Goal: Transaction & Acquisition: Purchase product/service

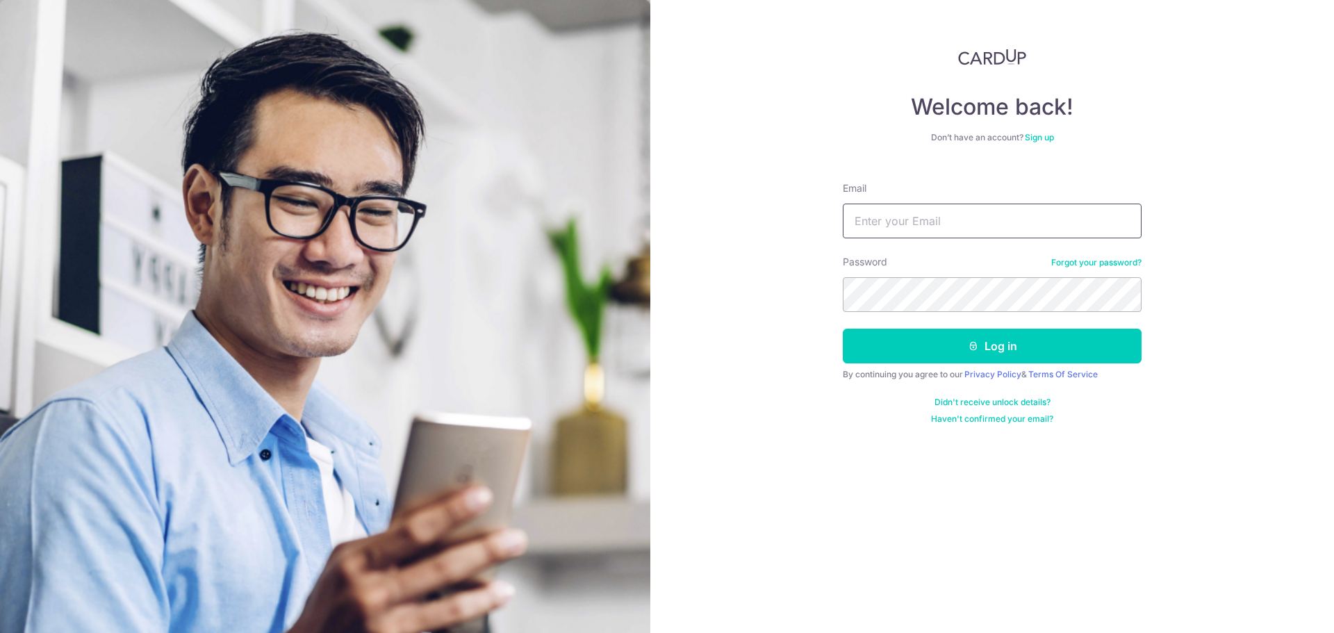
click at [937, 228] on input "Email" at bounding box center [992, 221] width 299 height 35
type input "wangchi86@gmail.com"
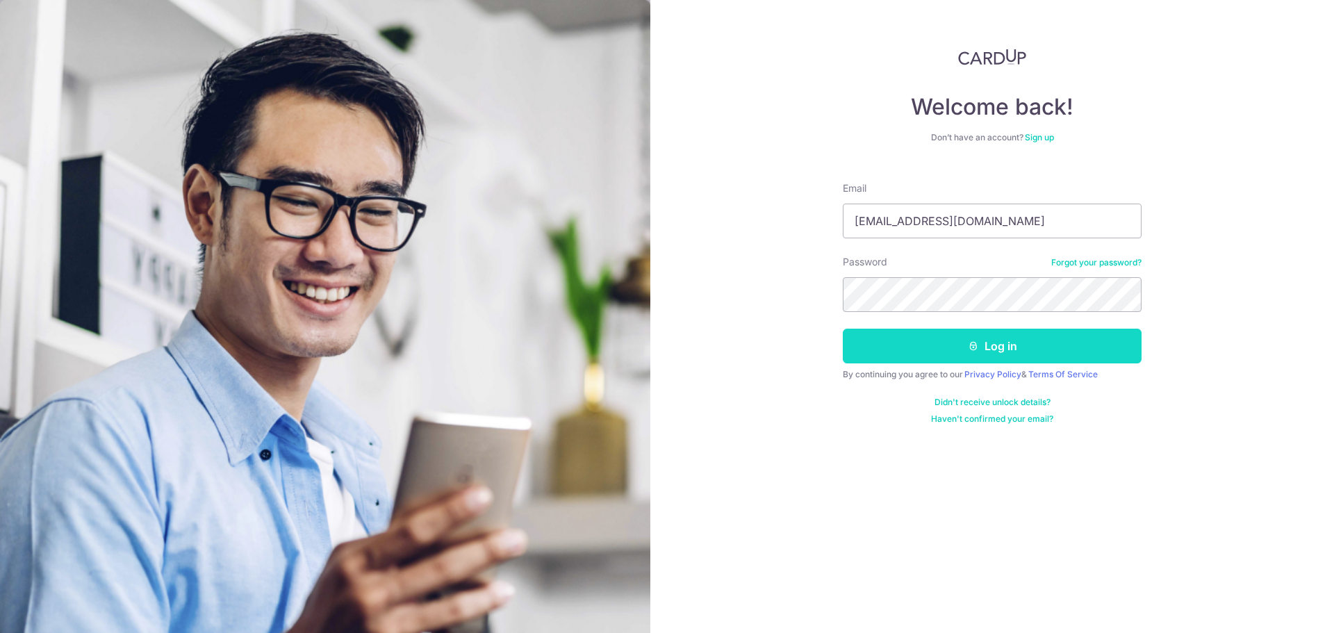
click at [974, 346] on icon "submit" at bounding box center [973, 346] width 11 height 11
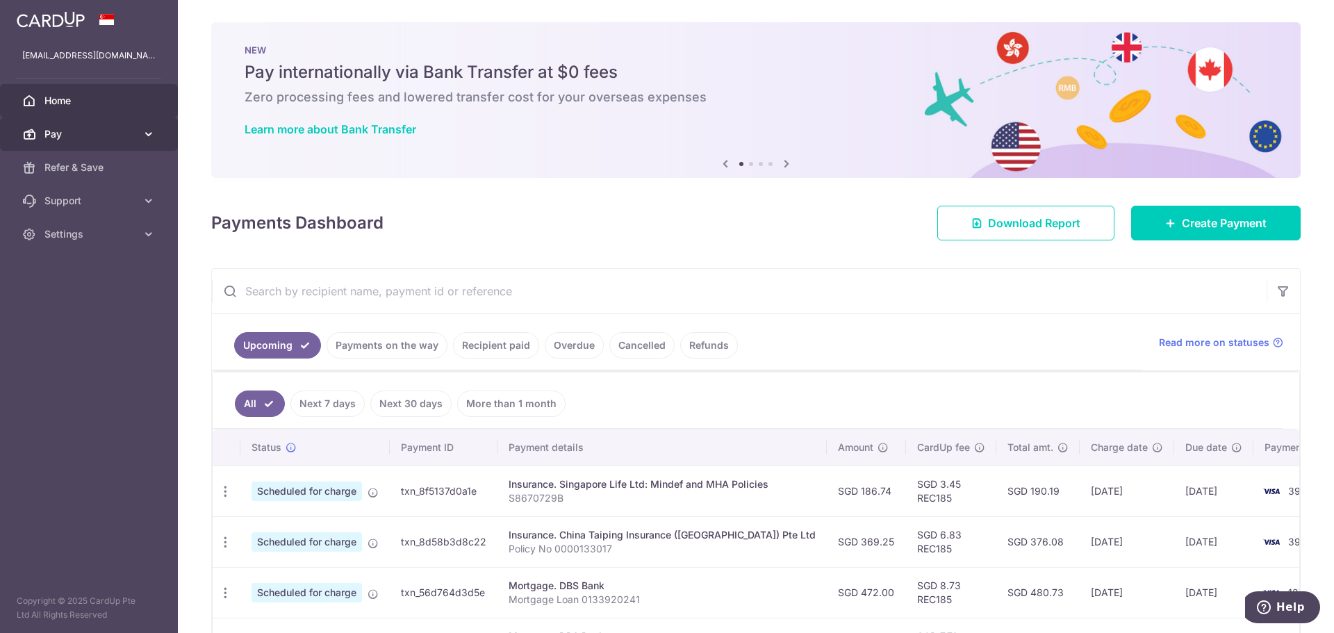
click at [74, 126] on link "Pay" at bounding box center [89, 133] width 178 height 33
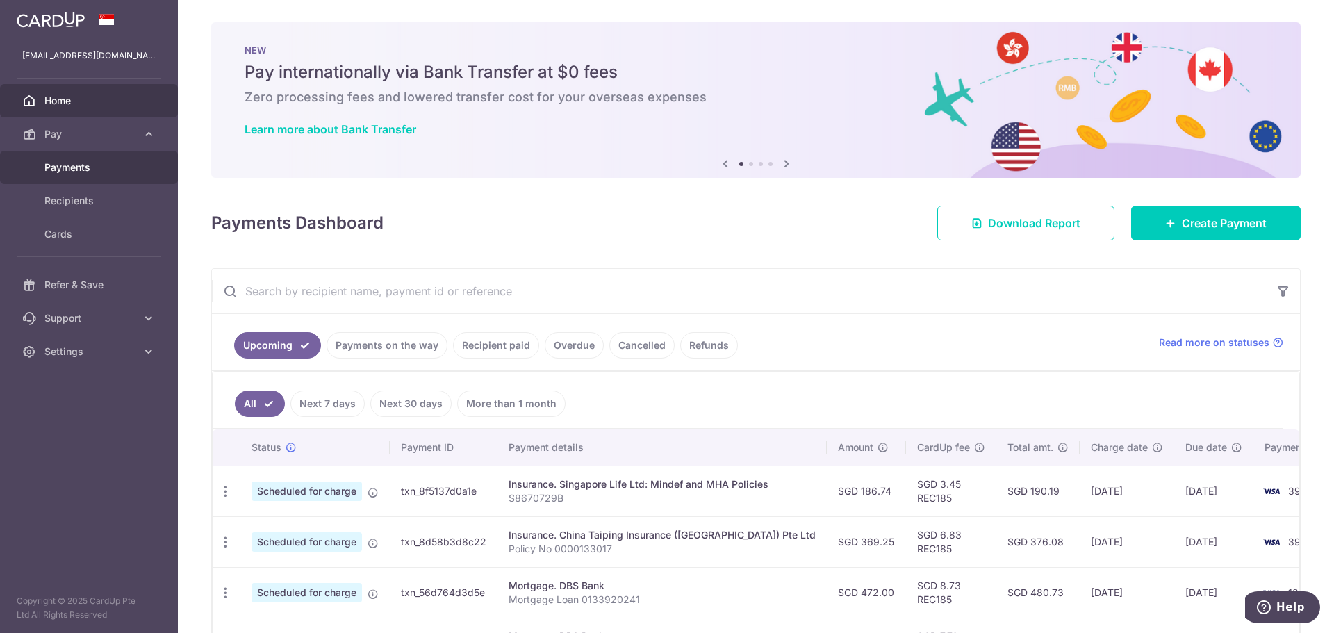
click at [75, 161] on span "Payments" at bounding box center [90, 168] width 92 height 14
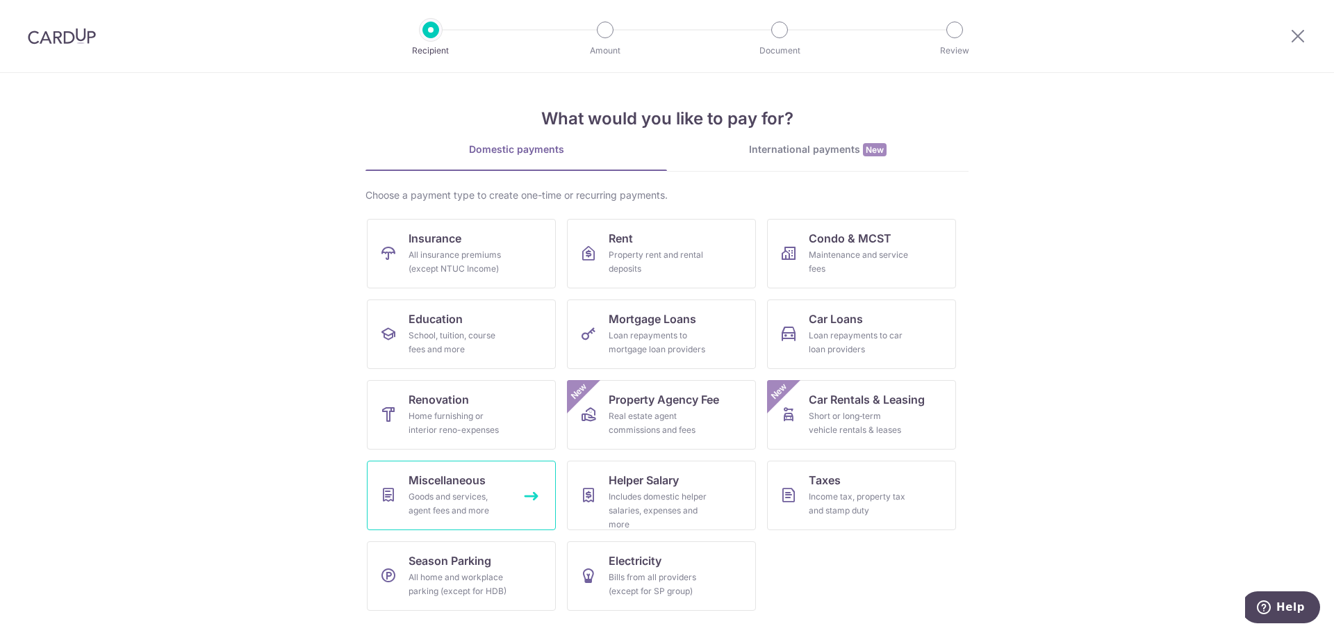
click at [434, 498] on div "Goods and services, agent fees and more" at bounding box center [459, 504] width 100 height 28
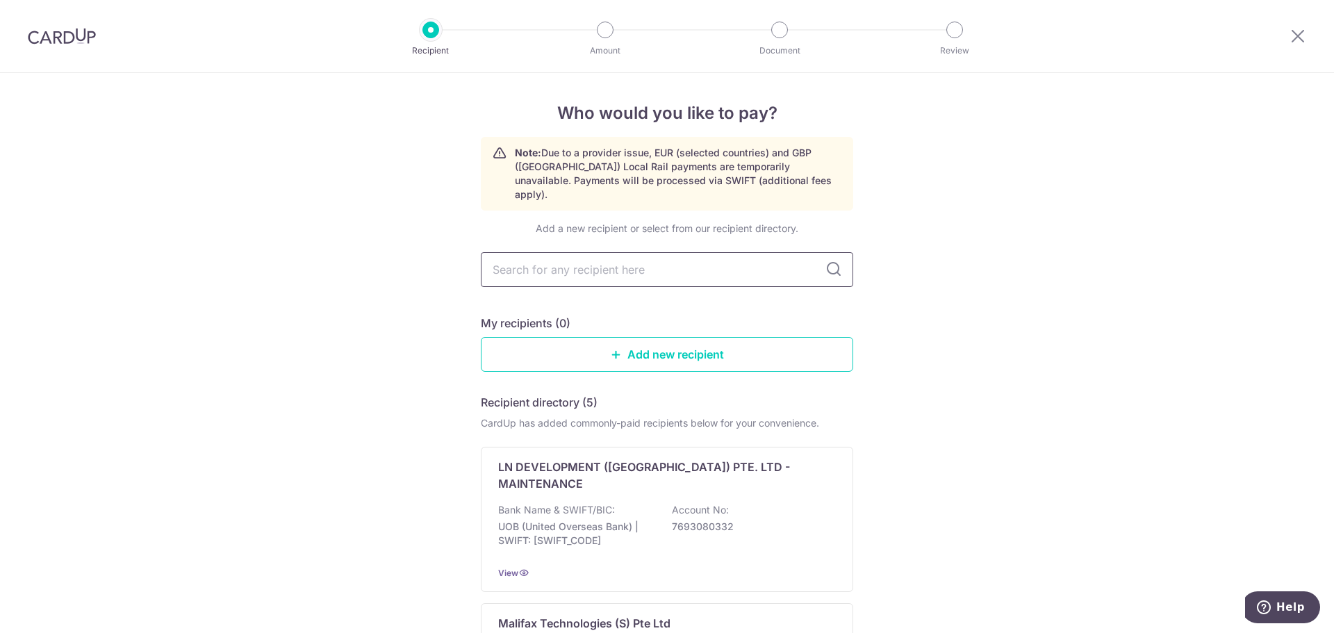
click at [591, 263] on input "text" at bounding box center [667, 269] width 373 height 35
click at [831, 261] on icon at bounding box center [834, 269] width 17 height 17
click at [697, 268] on input "text" at bounding box center [667, 269] width 373 height 35
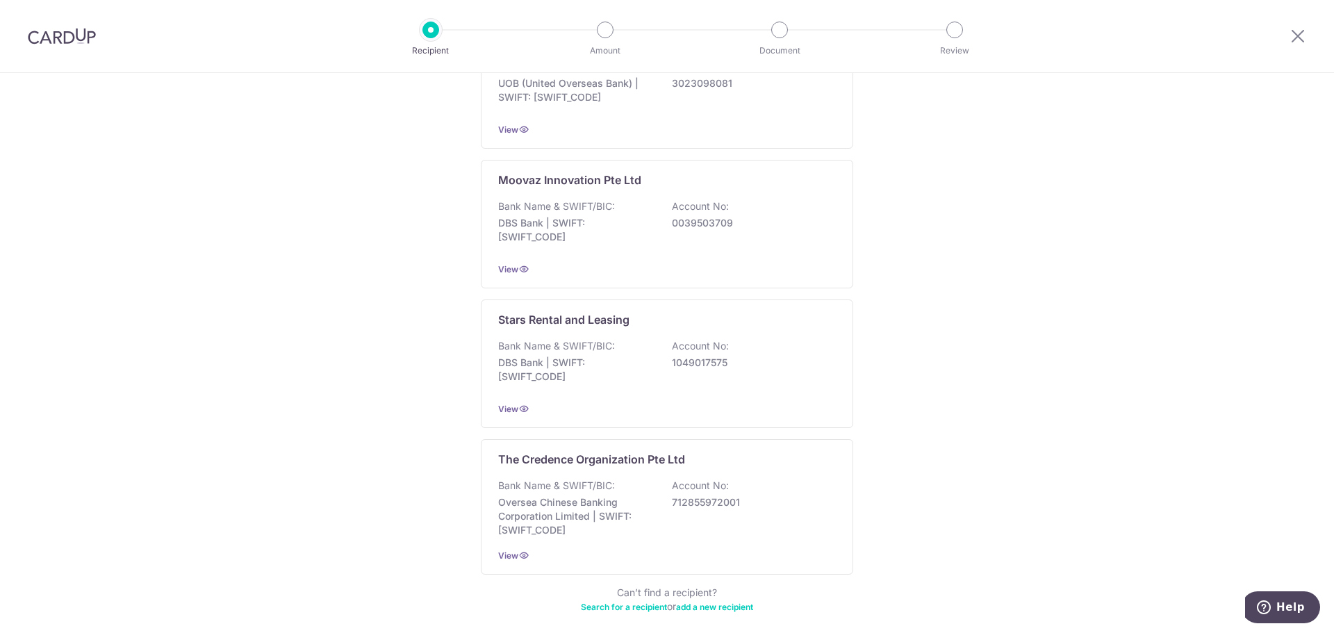
scroll to position [615, 0]
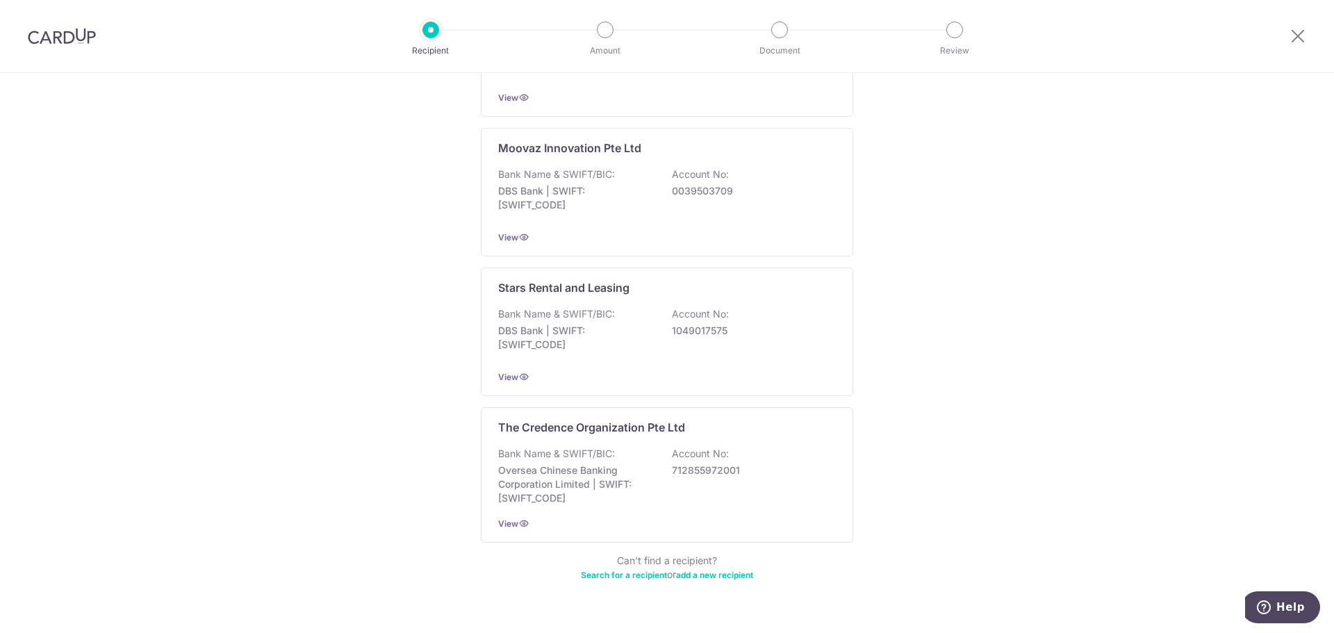
click at [724, 570] on link "add a new recipient" at bounding box center [714, 575] width 77 height 10
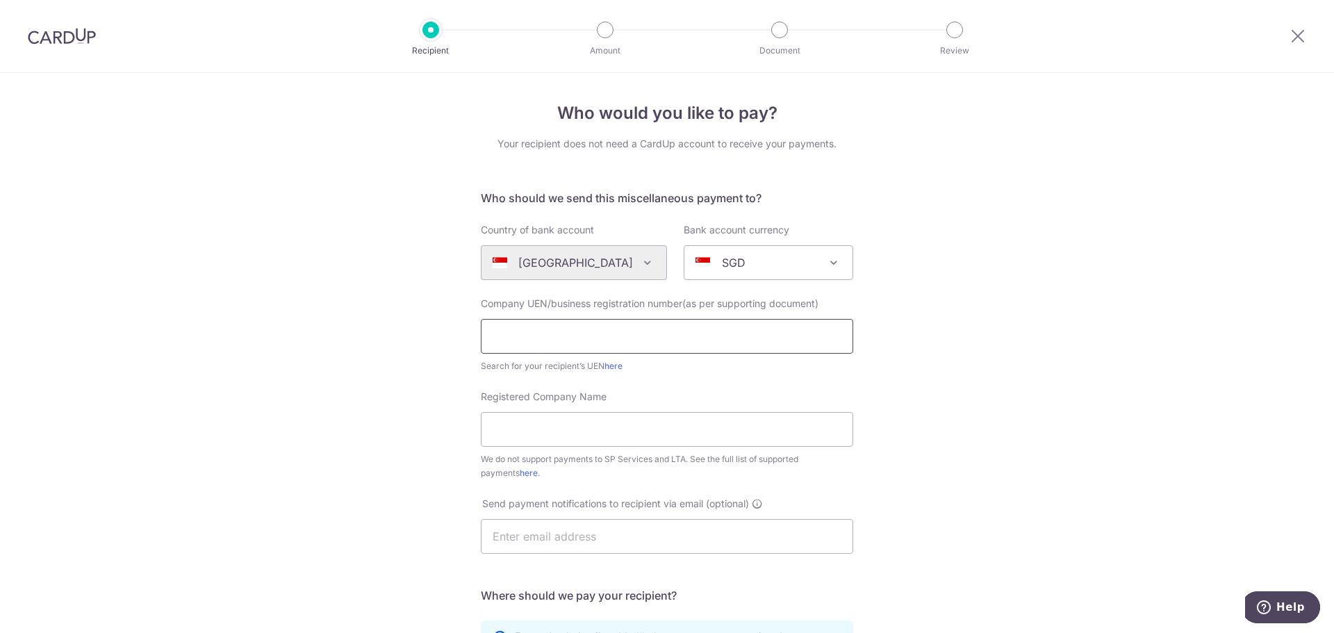
click at [637, 334] on input "text" at bounding box center [667, 336] width 373 height 35
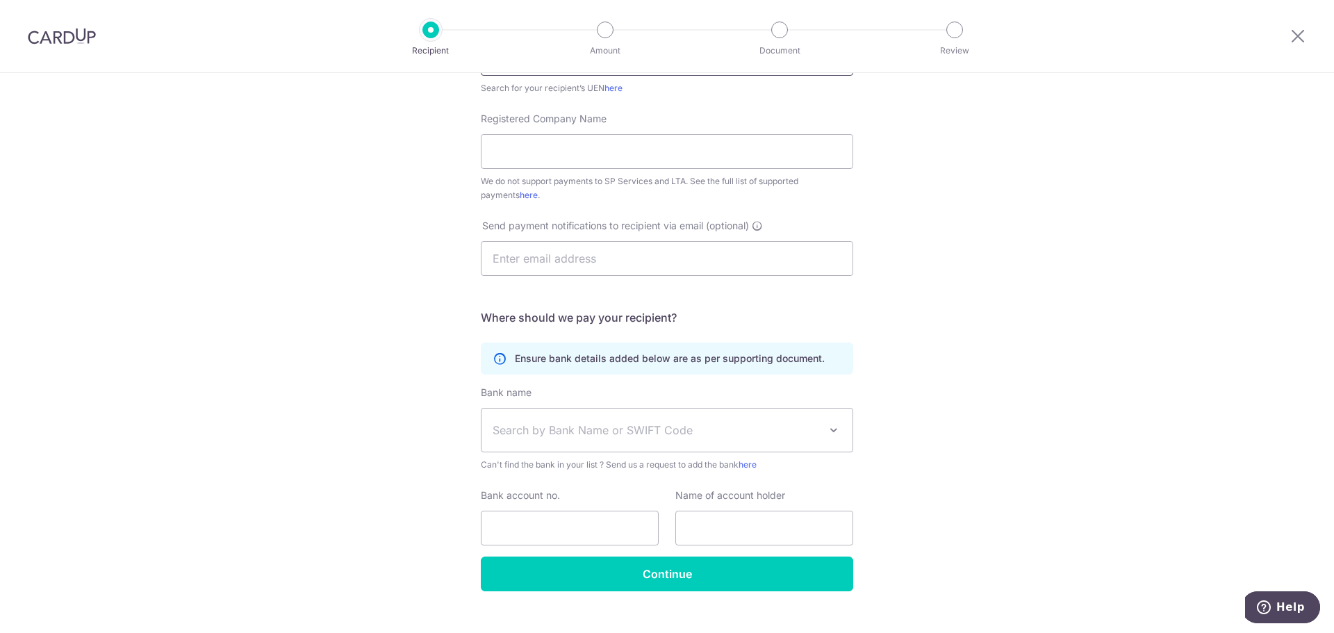
scroll to position [302, 0]
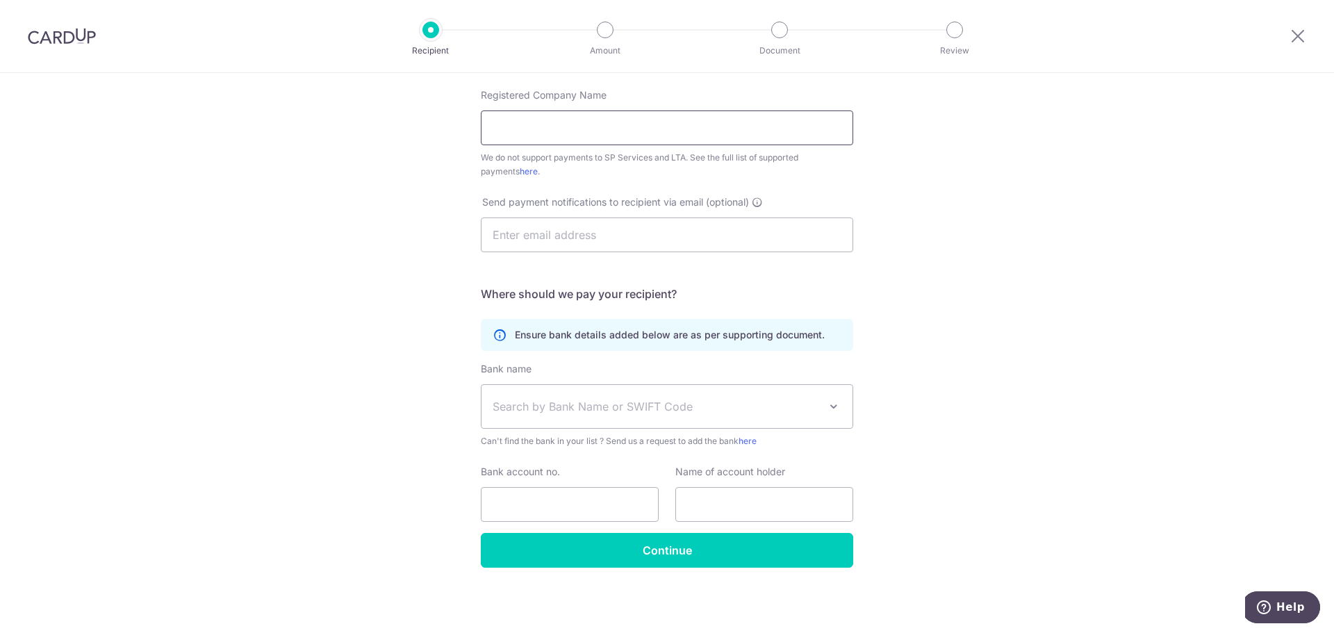
click at [554, 135] on input "Registered Company Name" at bounding box center [667, 128] width 373 height 35
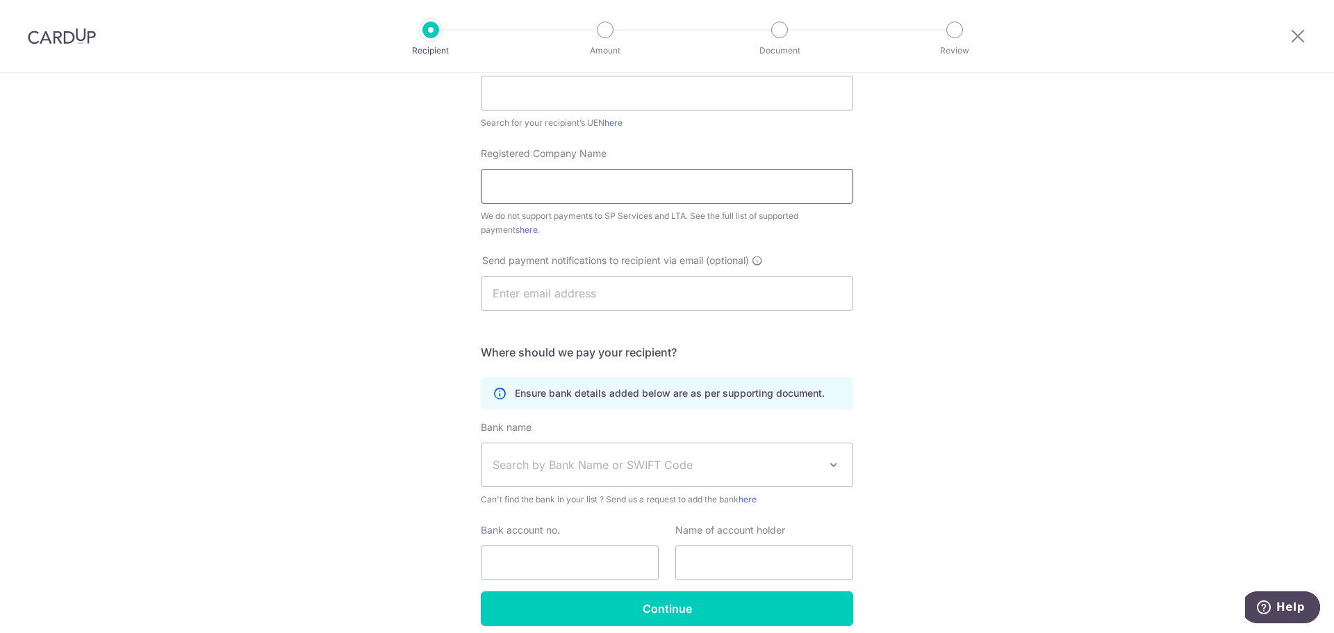
scroll to position [0, 0]
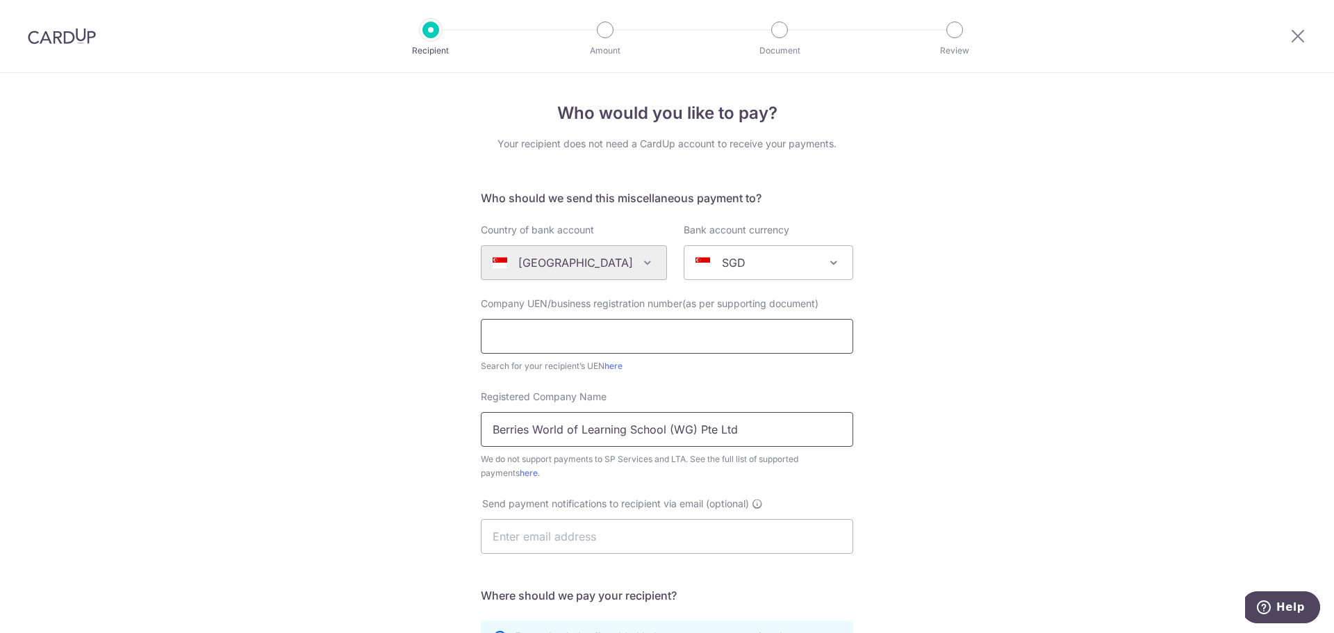
type input "Berries World of Learning School (WG) Pte Ltd"
click at [541, 348] on input "text" at bounding box center [667, 336] width 373 height 35
type input "201809370M"
click at [382, 367] on div "Who would you like to pay? Your recipient does not need a CardUp account to rec…" at bounding box center [667, 504] width 1334 height 862
click at [616, 366] on link "here" at bounding box center [614, 366] width 18 height 10
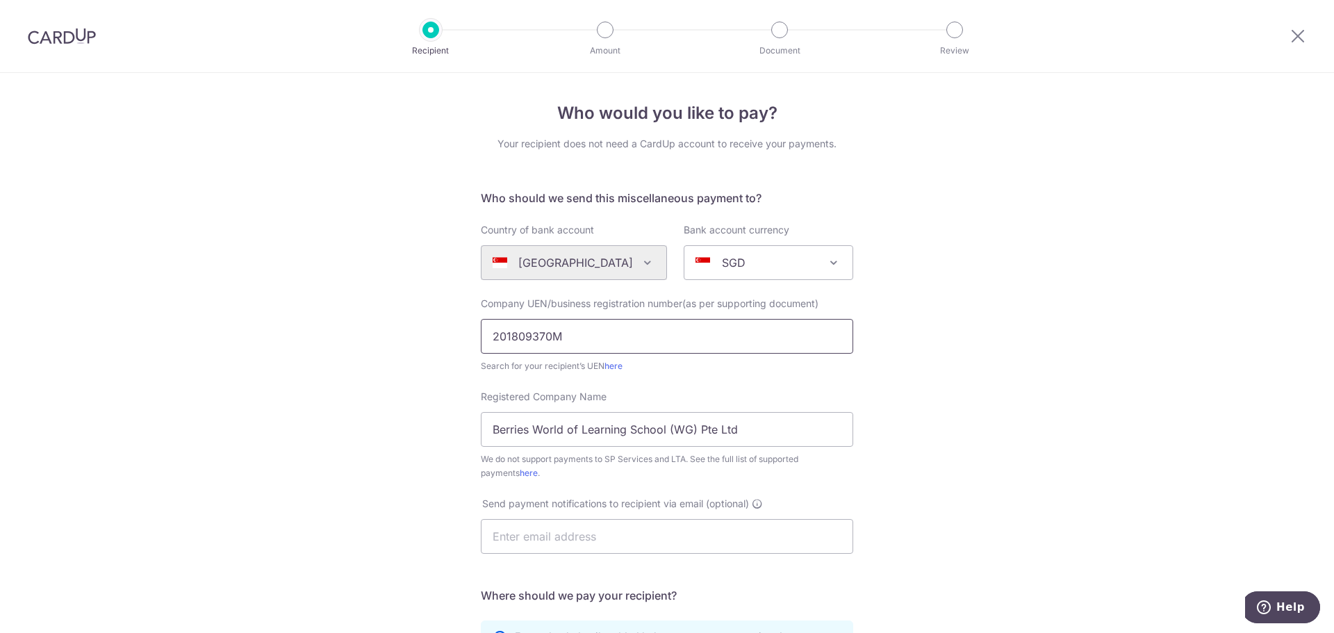
drag, startPoint x: 509, startPoint y: 342, endPoint x: 455, endPoint y: 342, distance: 53.5
click at [455, 342] on div "Who would you like to pay? Your recipient does not need a CardUp account to rec…" at bounding box center [667, 504] width 1334 height 862
click at [382, 393] on div "Who would you like to pay? Your recipient does not need a CardUp account to rec…" at bounding box center [667, 504] width 1334 height 862
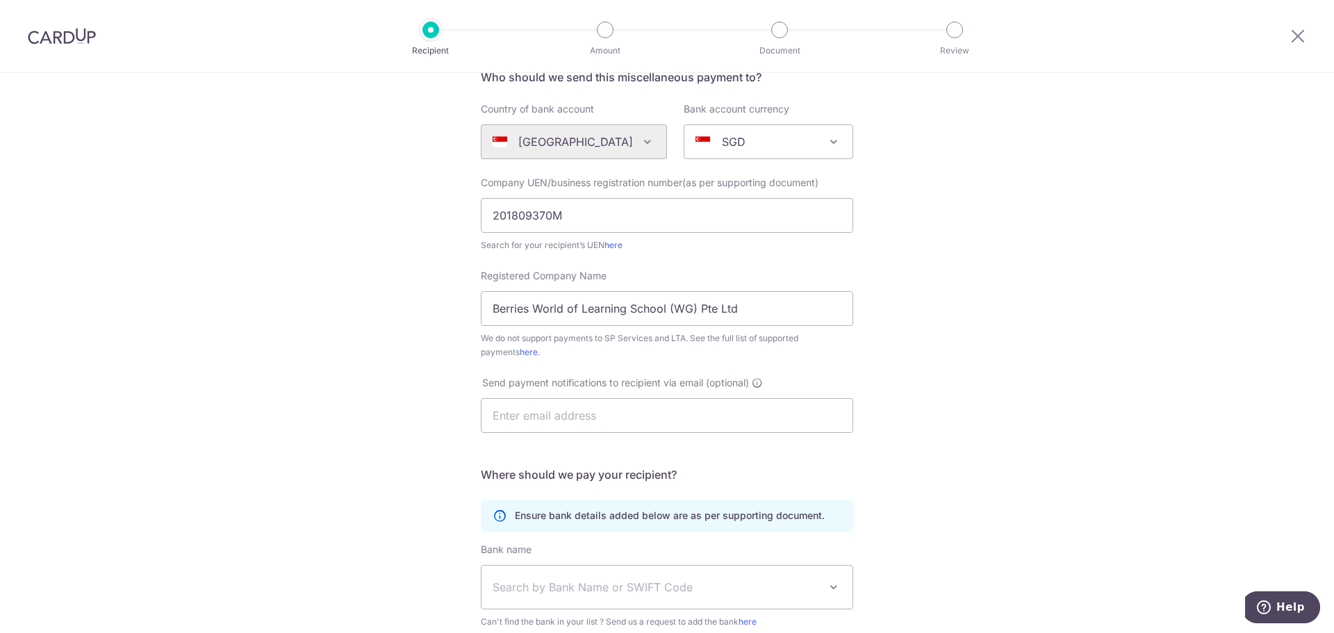
scroll to position [139, 0]
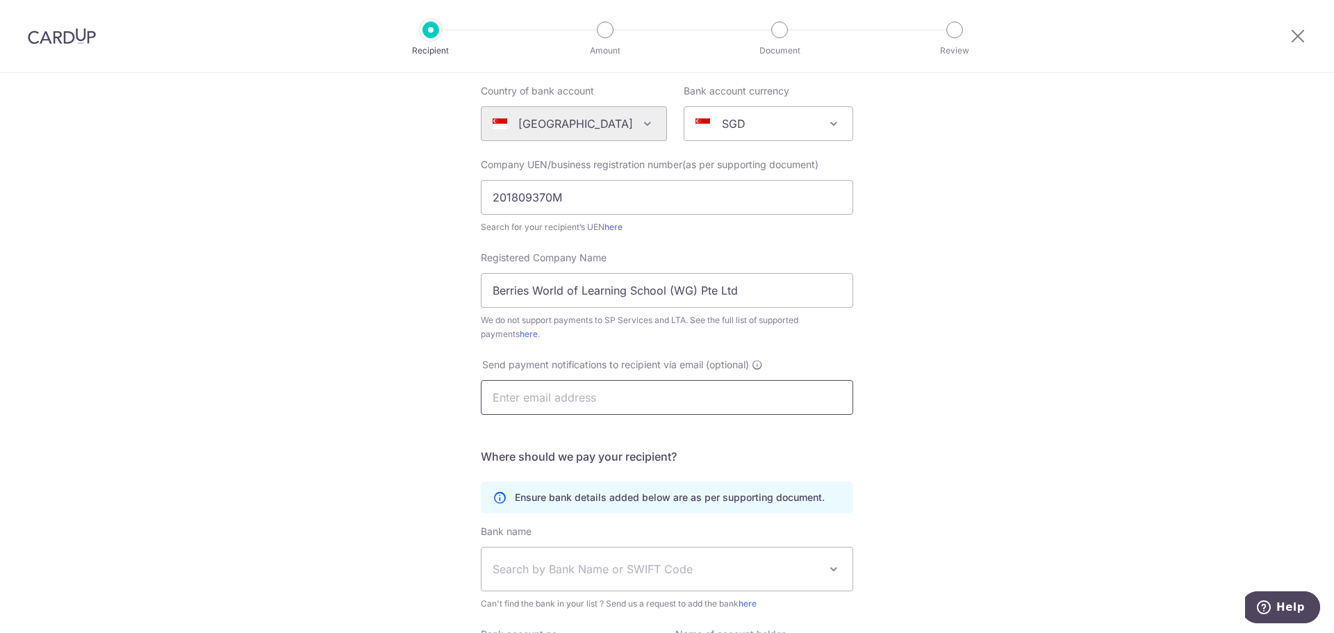
click at [564, 393] on input "text" at bounding box center [667, 397] width 373 height 35
type input "wcleung19@gmail.com"
click at [436, 459] on div "Who would you like to pay? Your recipient does not need a CardUp account to rec…" at bounding box center [667, 365] width 1334 height 862
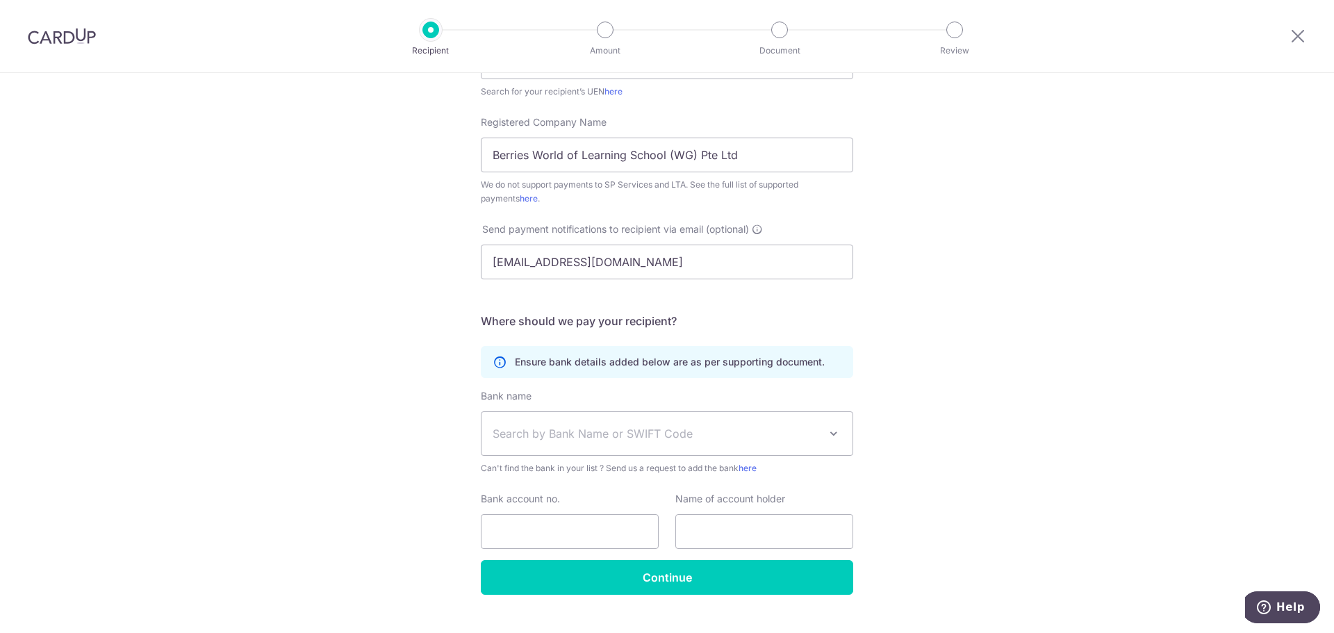
scroll to position [278, 0]
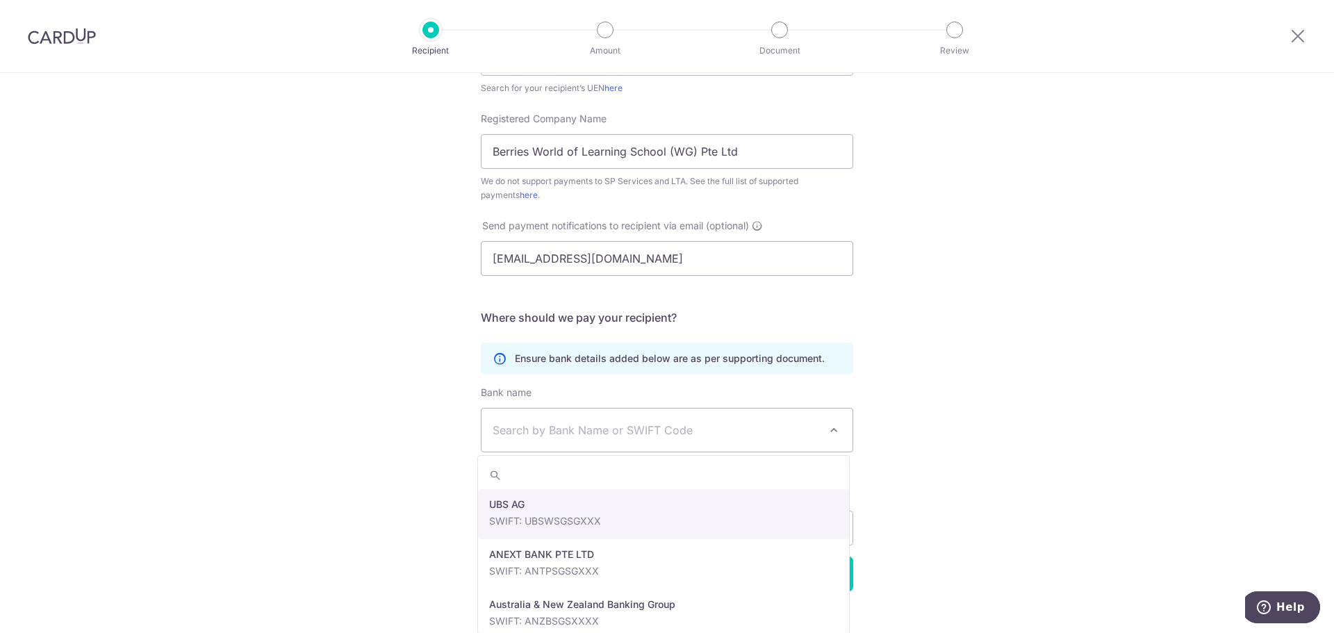
click at [590, 439] on span "Search by Bank Name or SWIFT Code" at bounding box center [667, 430] width 371 height 43
click at [583, 440] on span "Search by Bank Name or SWIFT Code" at bounding box center [667, 430] width 371 height 43
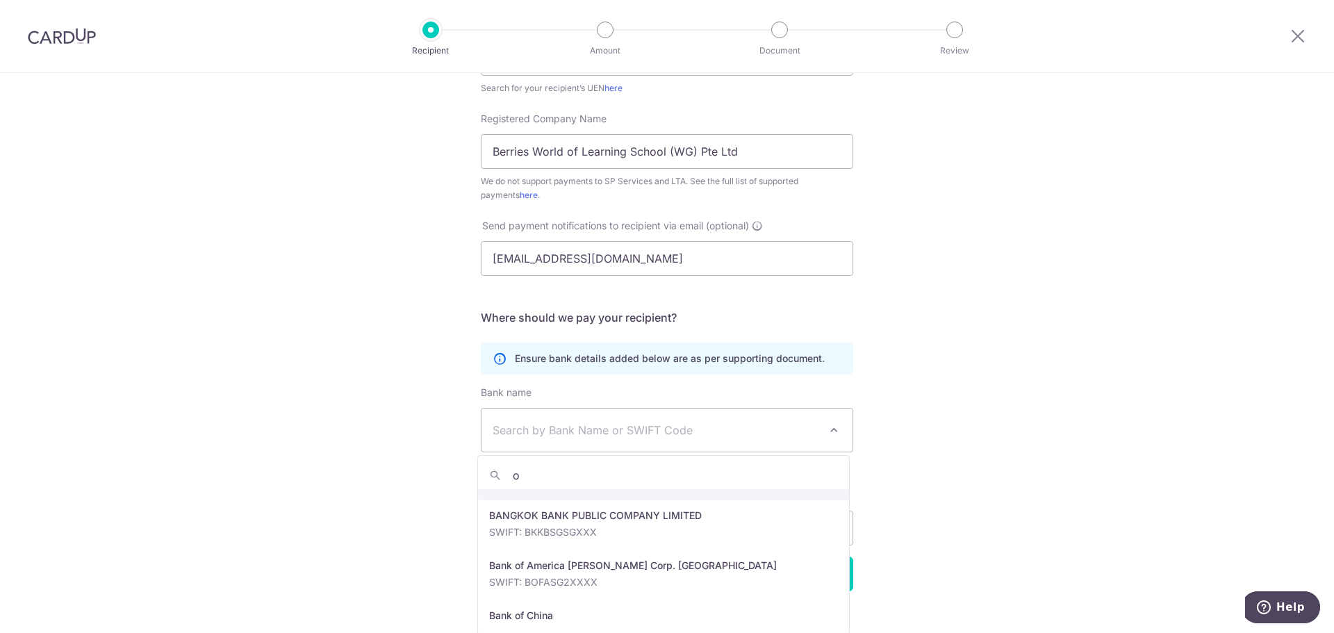
scroll to position [0, 0]
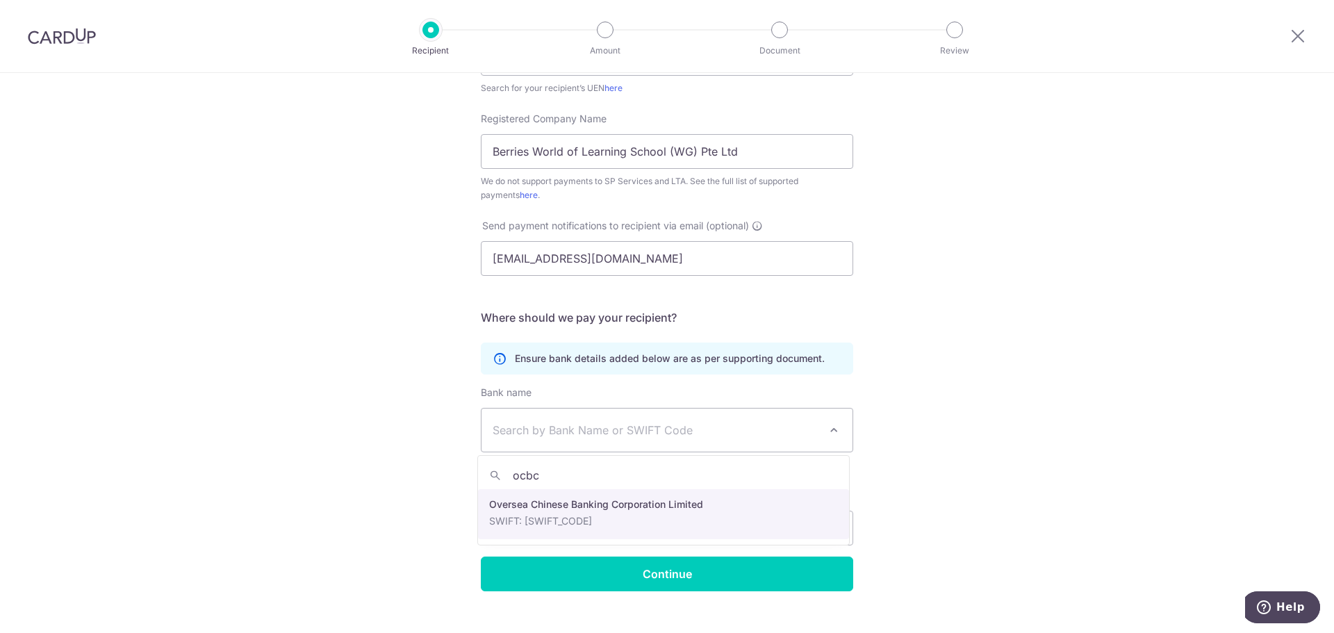
type input "ocbc"
select select "12"
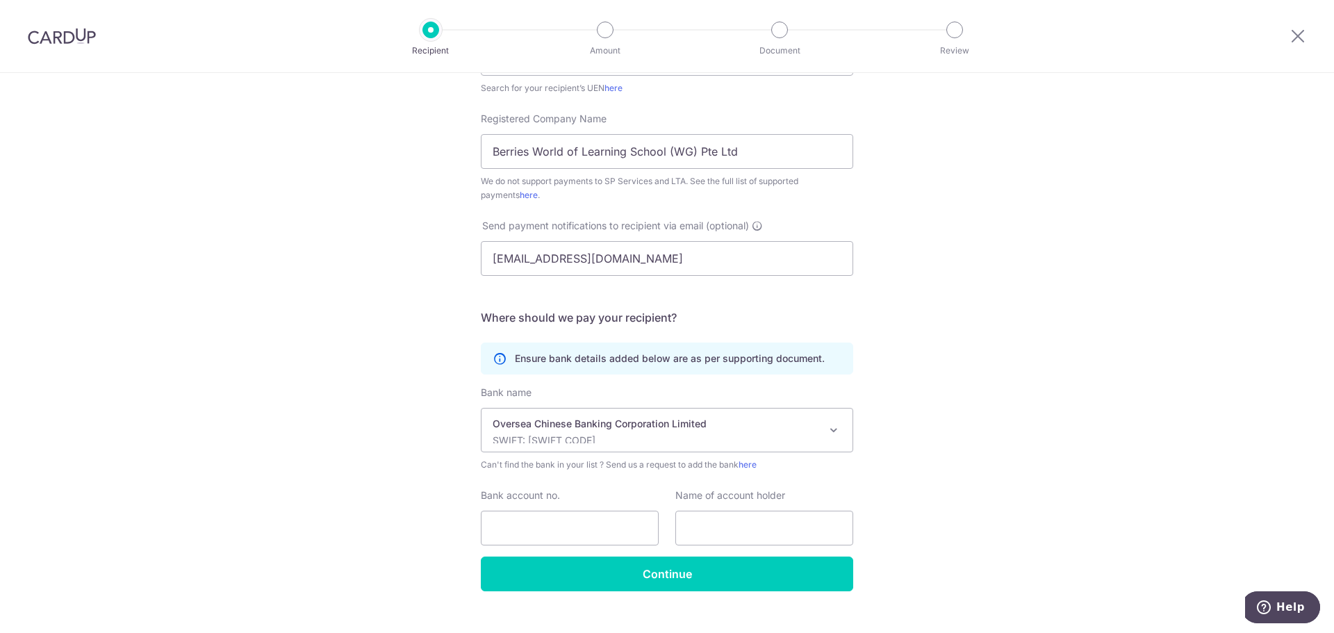
click at [385, 527] on div "Who would you like to pay? Your recipient does not need a CardUp account to rec…" at bounding box center [667, 226] width 1334 height 862
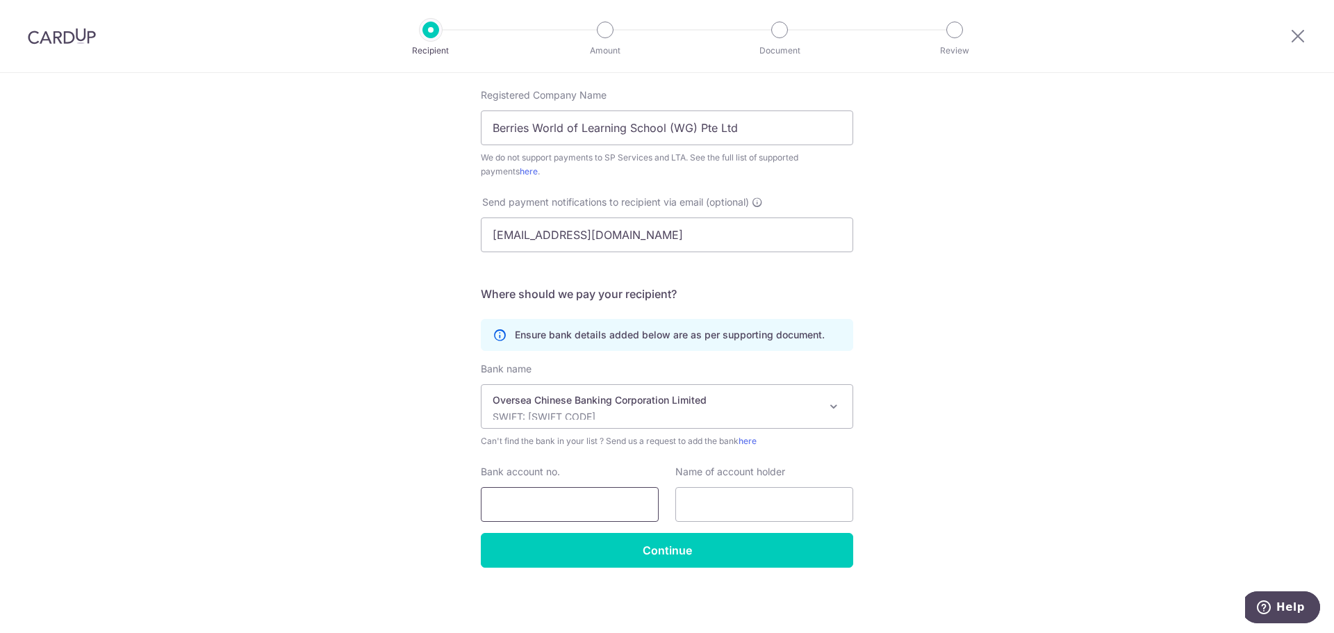
click at [549, 502] on input "Bank account no." at bounding box center [570, 504] width 178 height 35
type input "514806595001"
click at [799, 514] on input "text" at bounding box center [765, 504] width 178 height 35
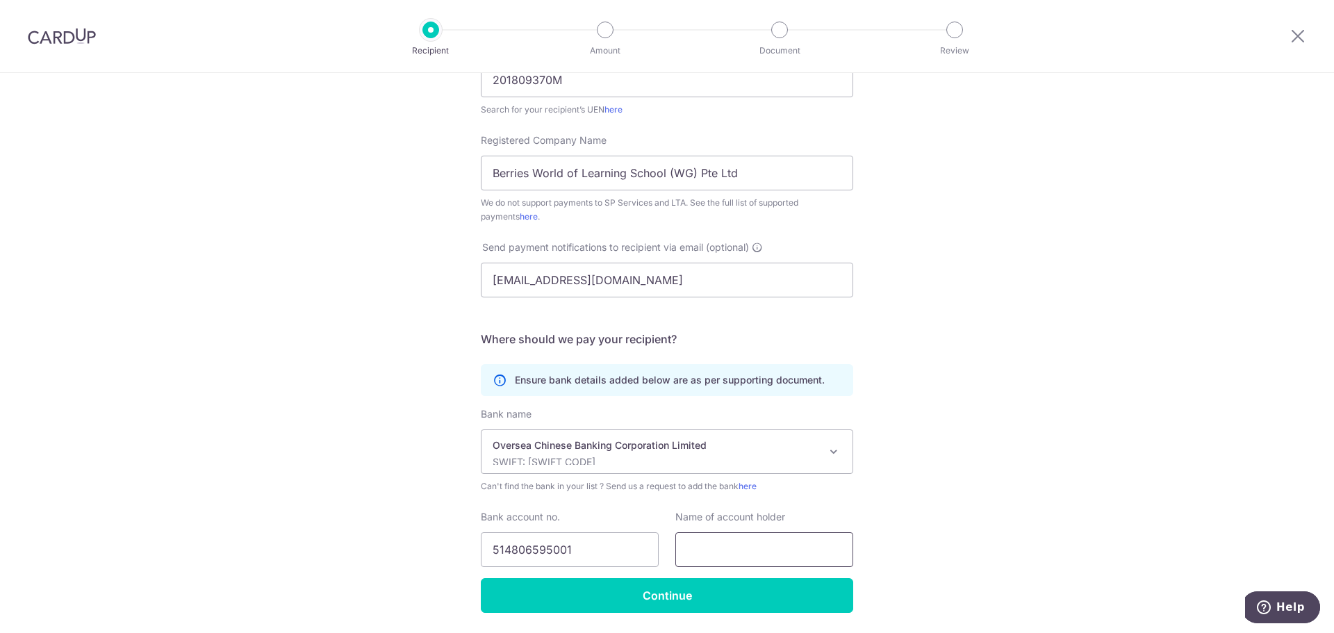
scroll to position [24, 0]
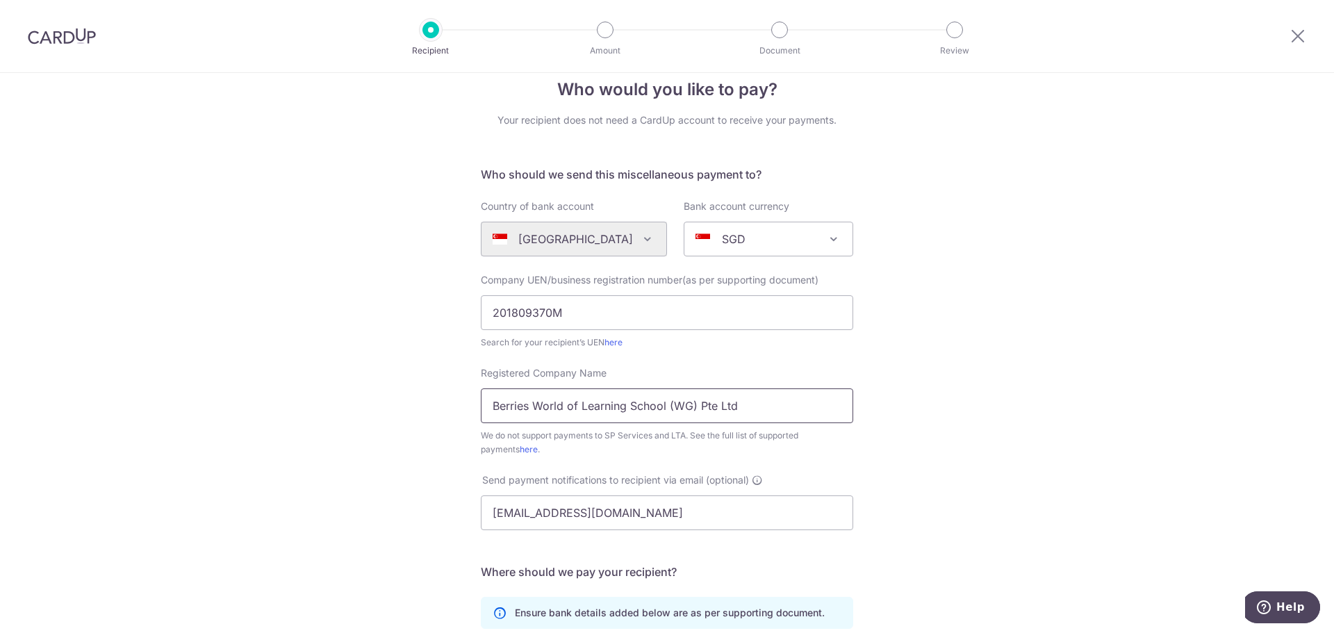
drag, startPoint x: 764, startPoint y: 413, endPoint x: 455, endPoint y: 413, distance: 309.3
click at [455, 413] on div "Who would you like to pay? Your recipient does not need a CardUp account to rec…" at bounding box center [667, 480] width 1334 height 862
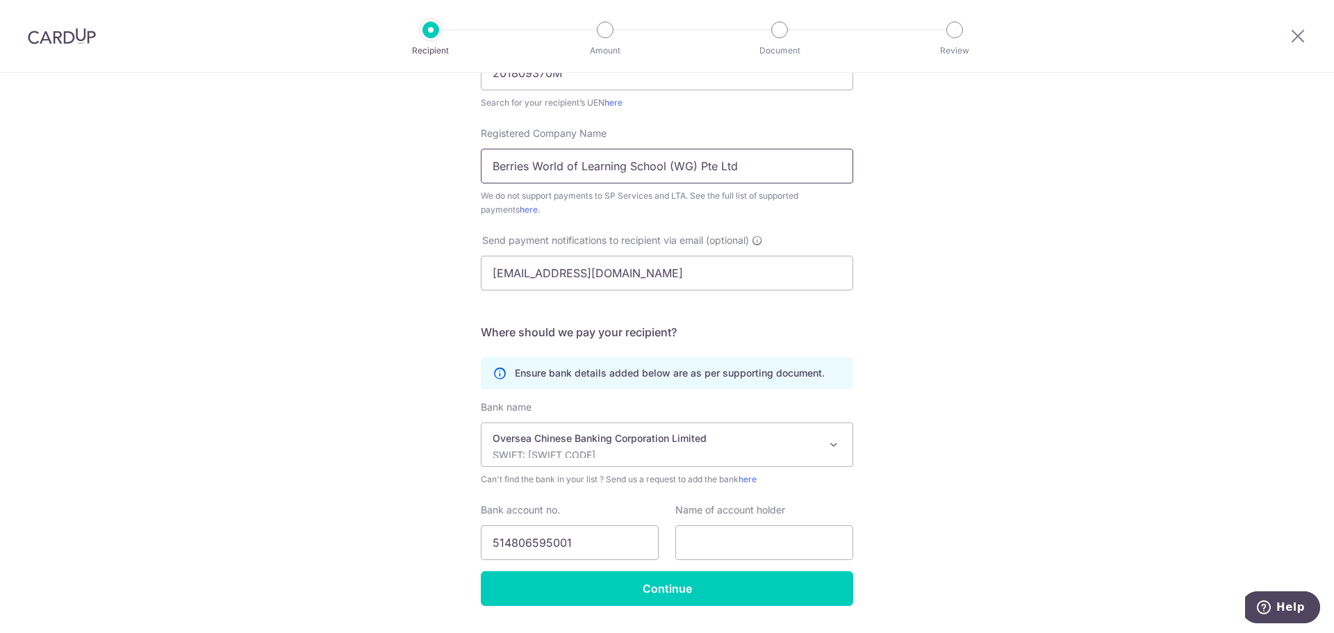
scroll to position [302, 0]
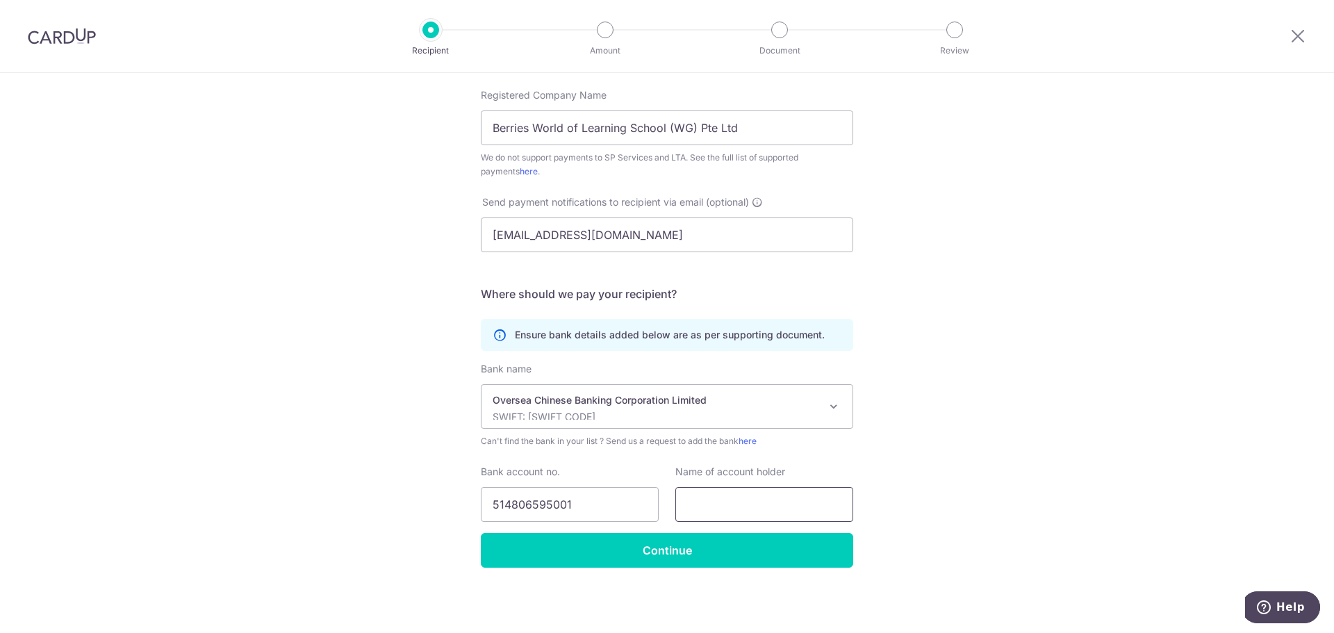
click at [722, 502] on input "text" at bounding box center [765, 504] width 178 height 35
paste input "Berries World of Learning School (WG) Pte Ltd"
type input "Berries World of Learning School (WG) Pte Ltd"
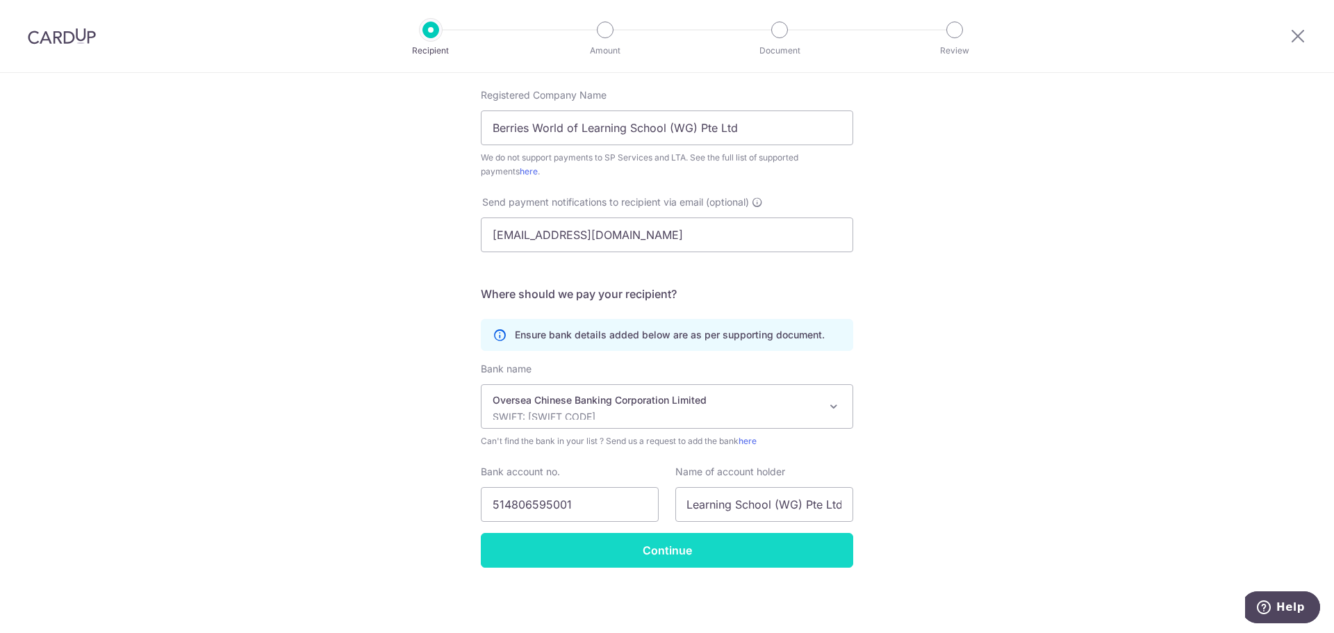
click at [671, 548] on input "Continue" at bounding box center [667, 550] width 373 height 35
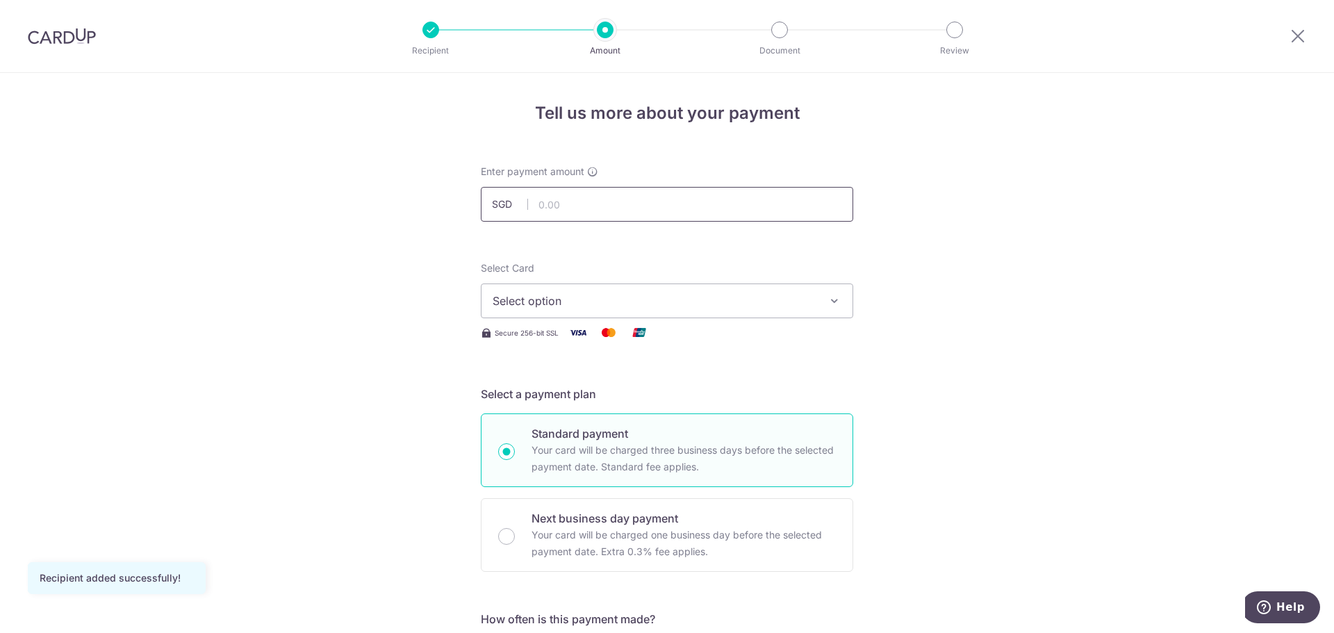
click at [616, 204] on input "text" at bounding box center [667, 204] width 373 height 35
type input "959.20"
click at [589, 302] on span "Select option" at bounding box center [655, 301] width 324 height 17
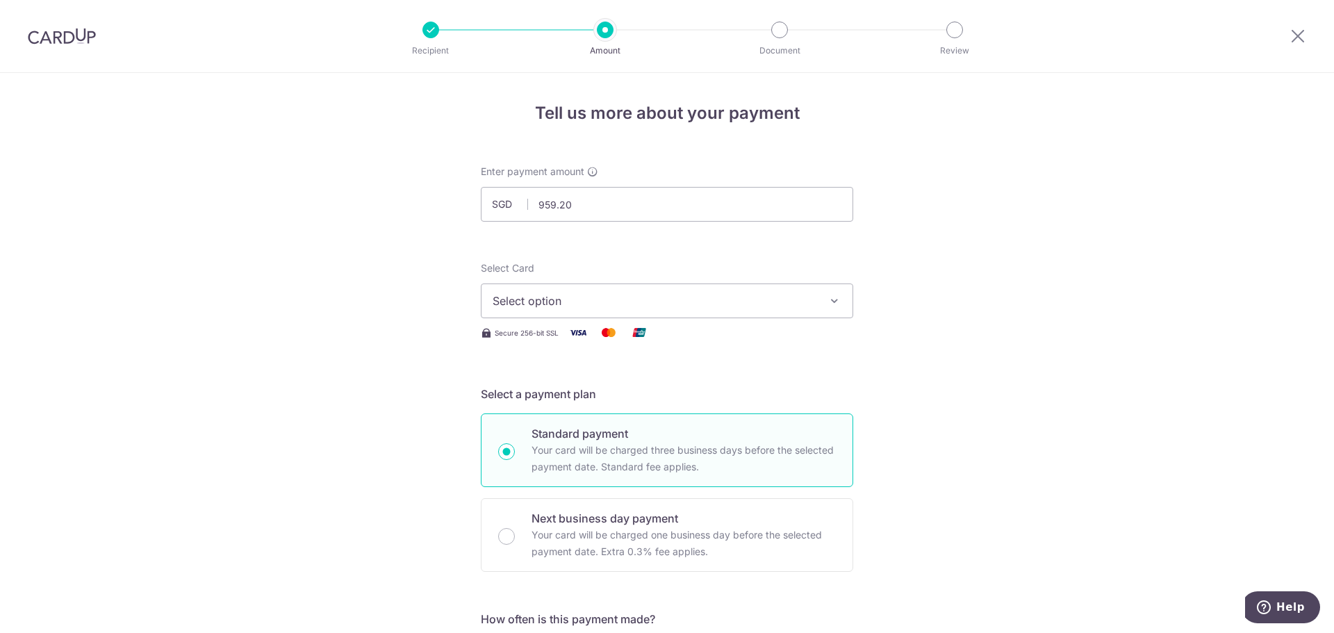
click at [653, 304] on span "Select option" at bounding box center [655, 301] width 324 height 17
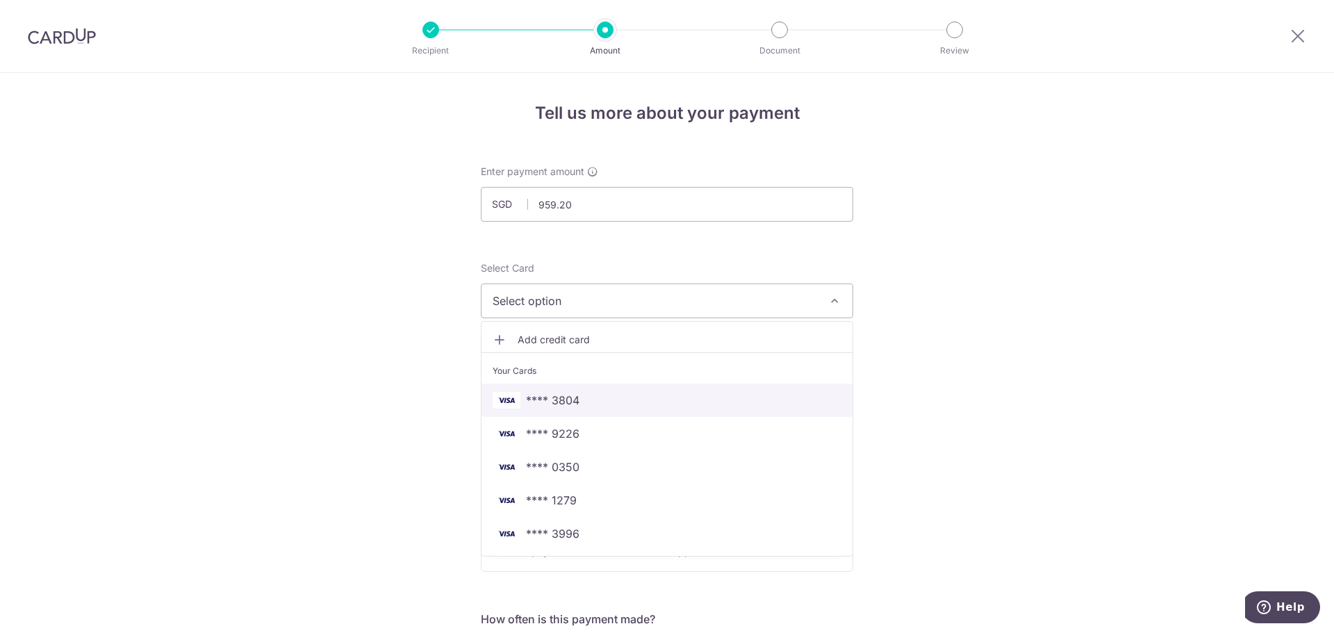
click at [601, 402] on span "**** 3804" at bounding box center [667, 400] width 349 height 17
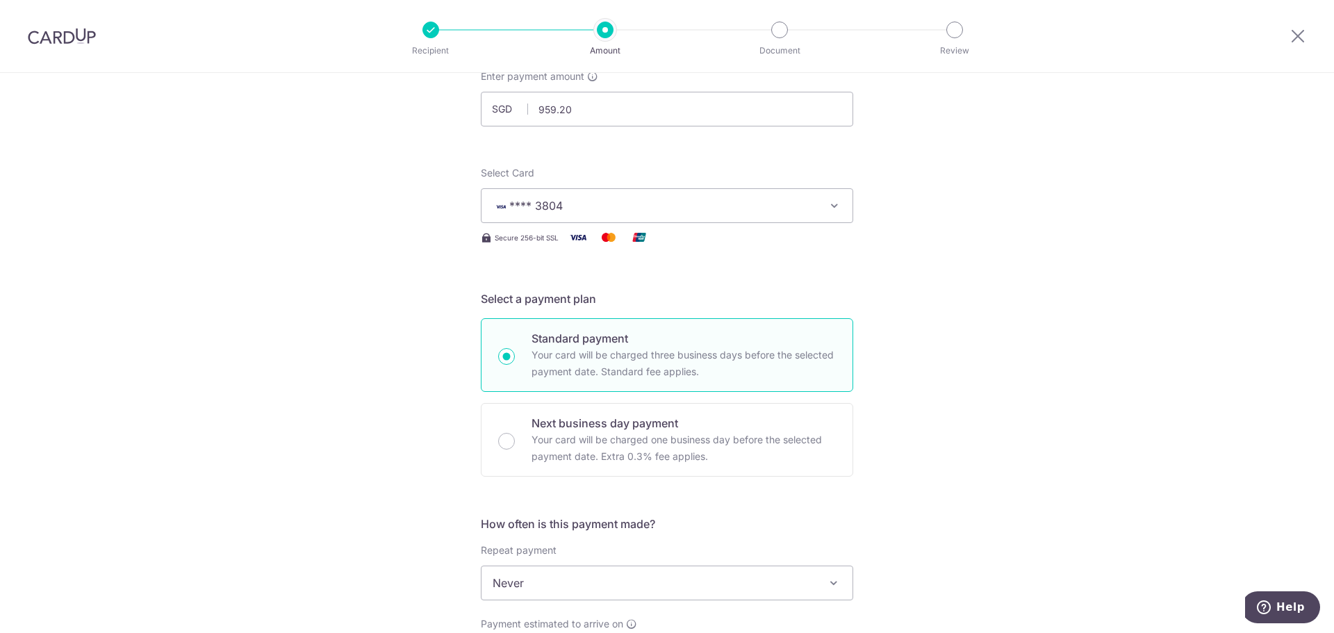
scroll to position [139, 0]
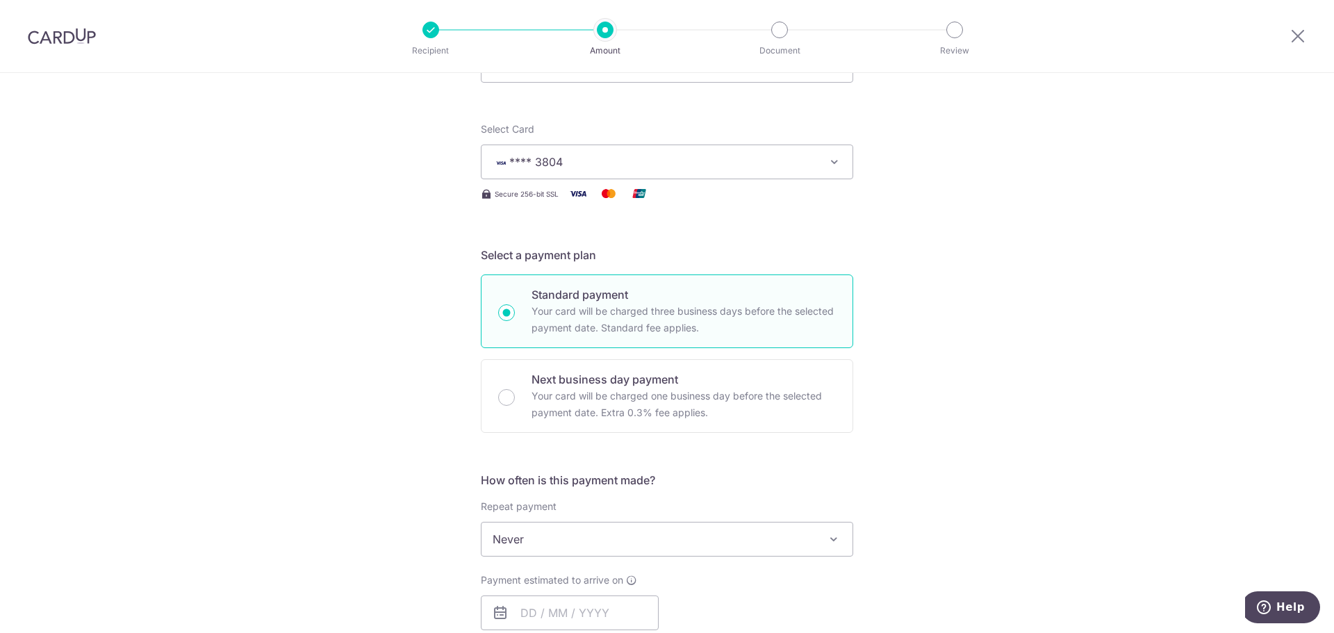
click at [610, 542] on span "Never" at bounding box center [667, 539] width 371 height 33
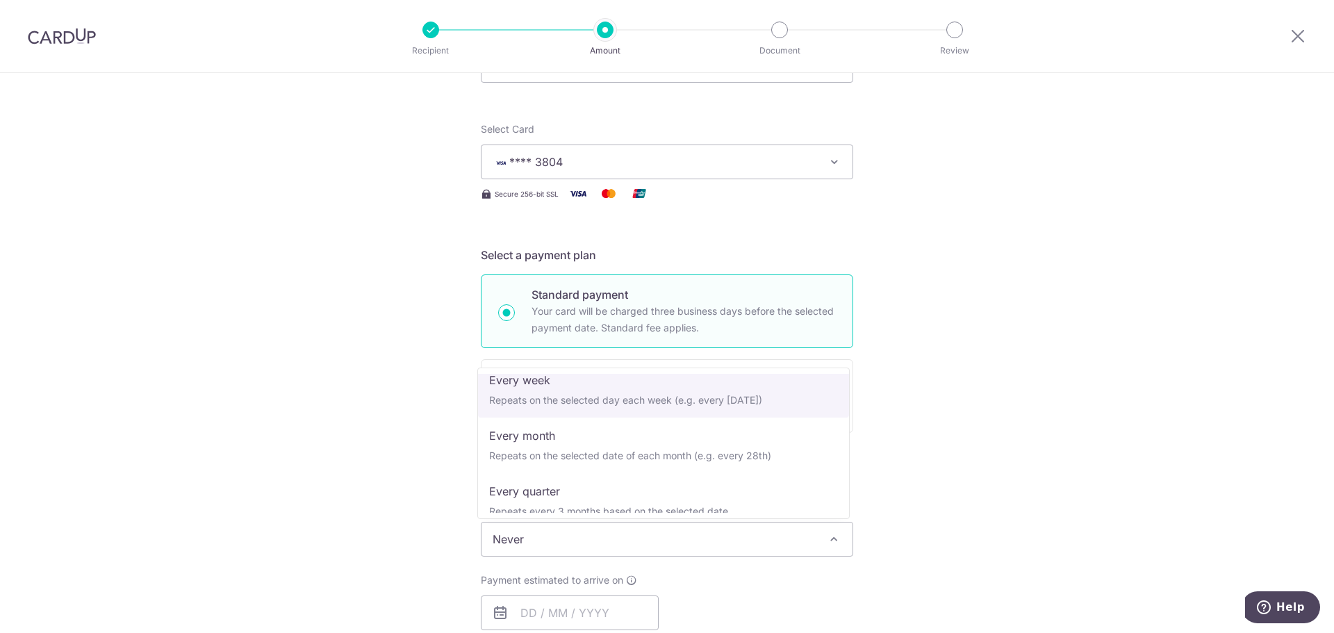
scroll to position [70, 0]
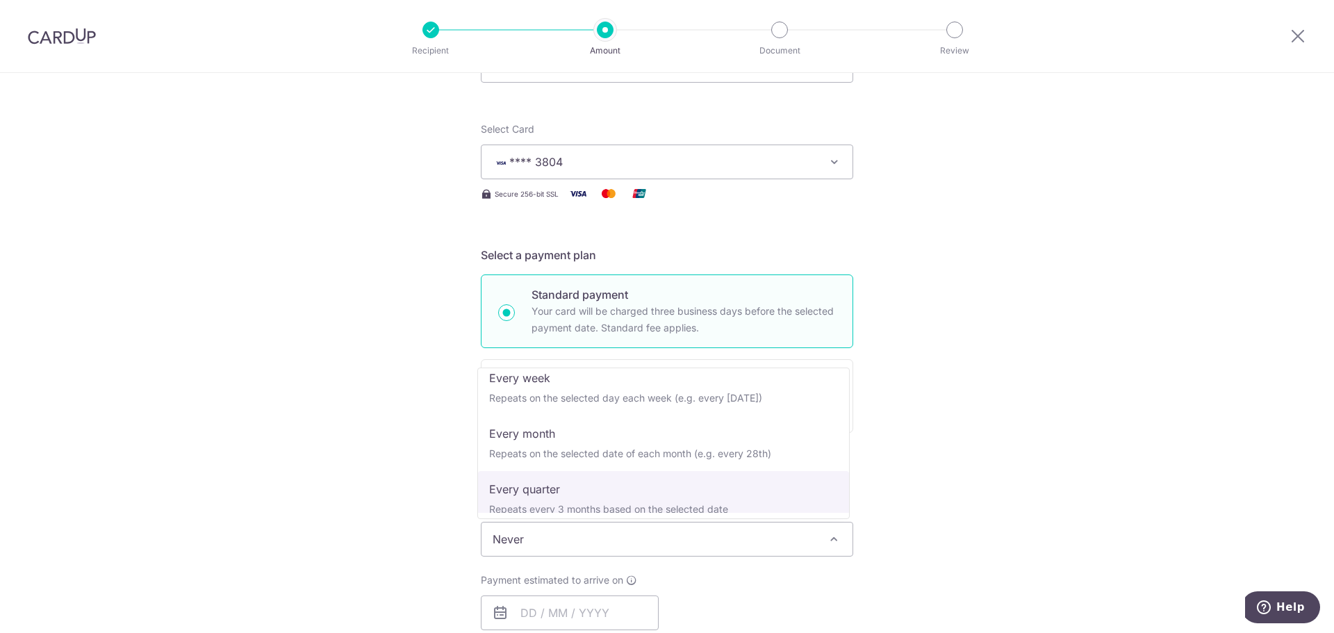
select select "4"
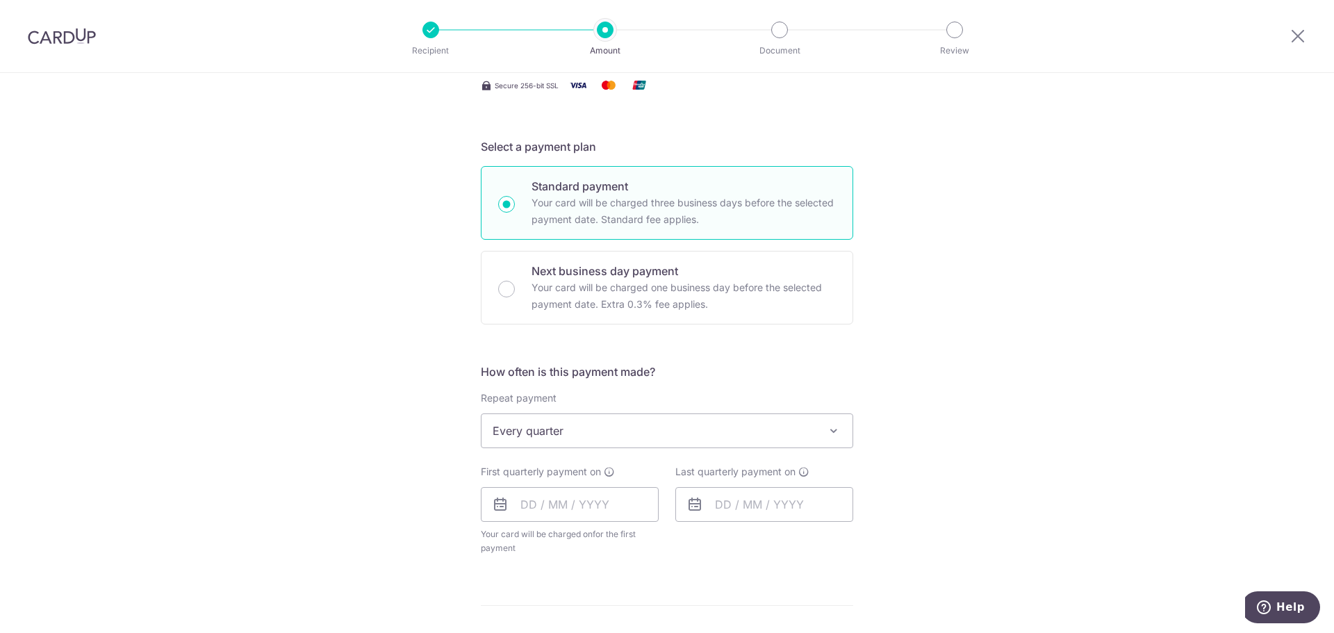
scroll to position [278, 0]
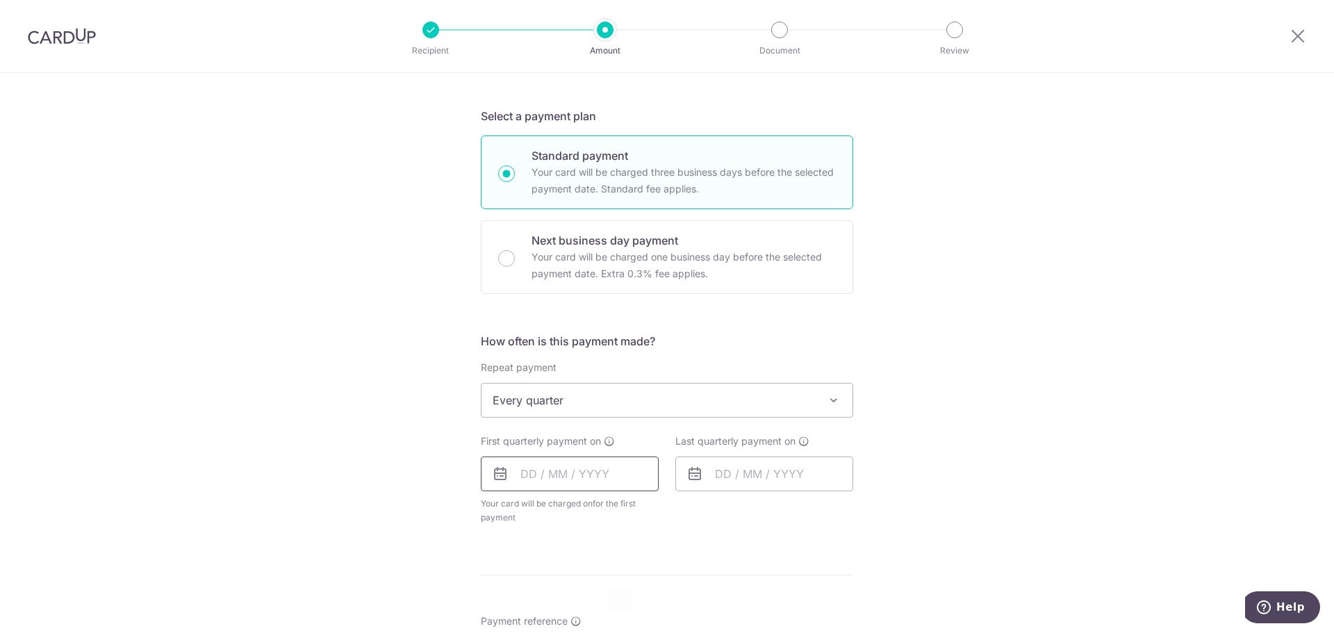
click at [528, 479] on input "text" at bounding box center [570, 474] width 178 height 35
click at [888, 490] on div "Tell us more about your payment Enter payment amount SGD 959.20 959.20 Recipien…" at bounding box center [667, 430] width 1334 height 1271
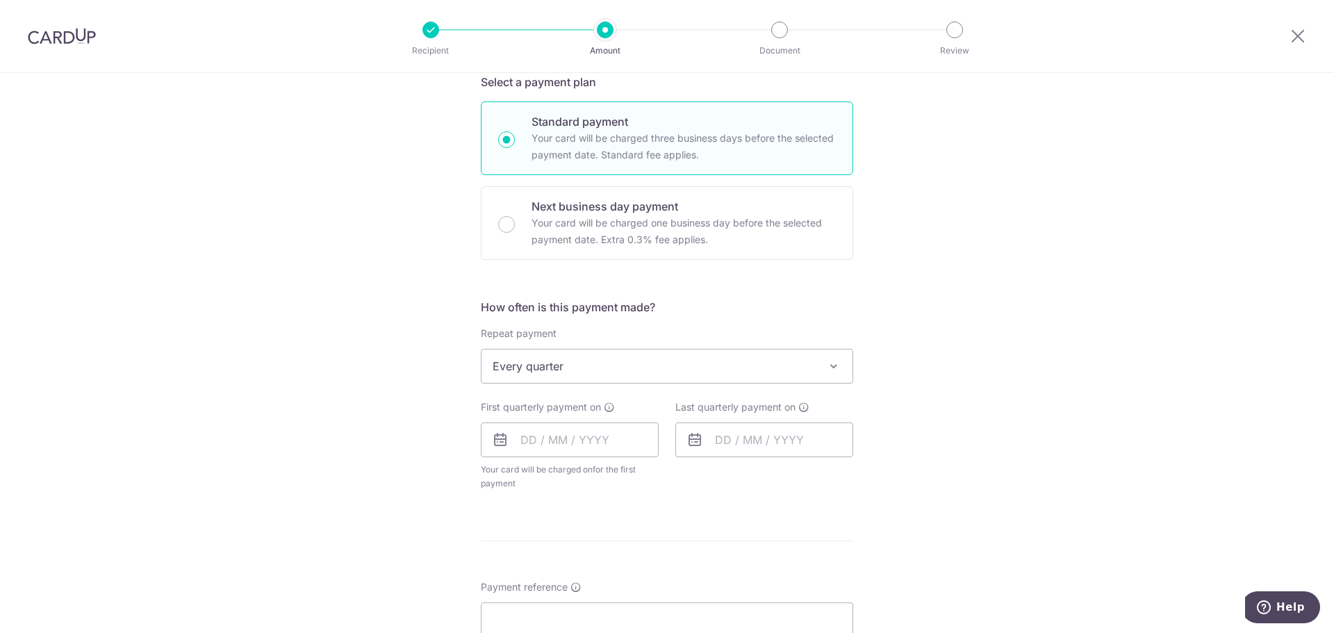
scroll to position [348, 0]
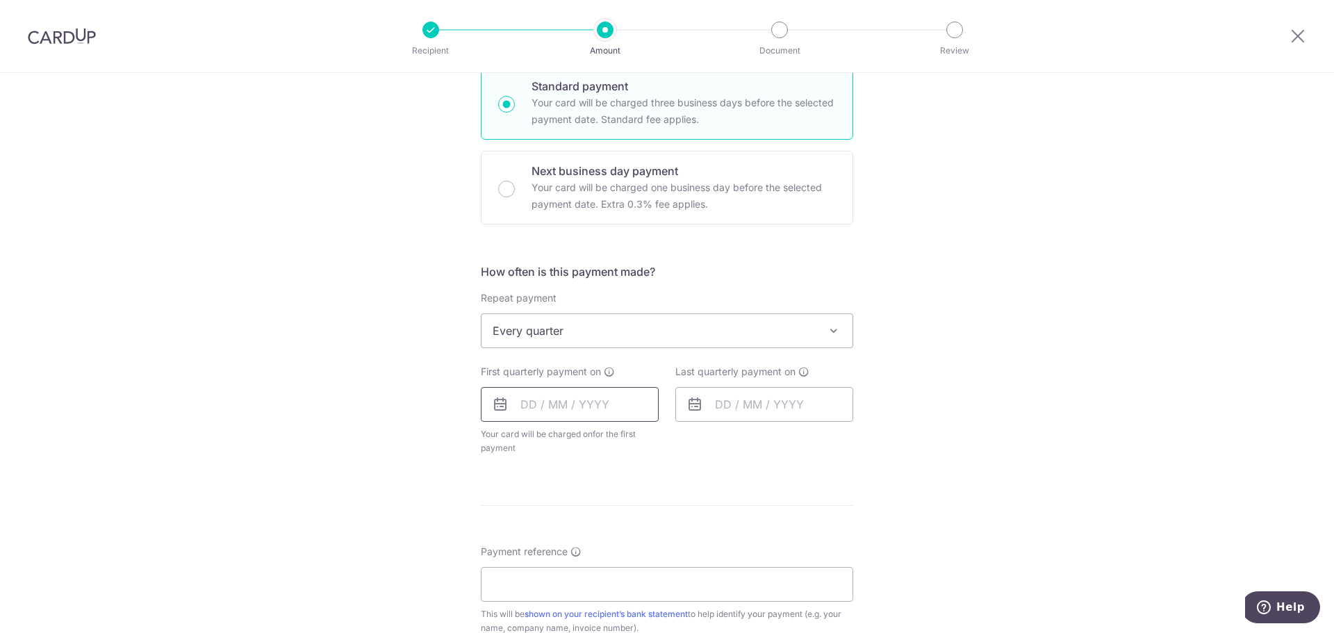
click at [527, 407] on input "text" at bounding box center [570, 404] width 178 height 35
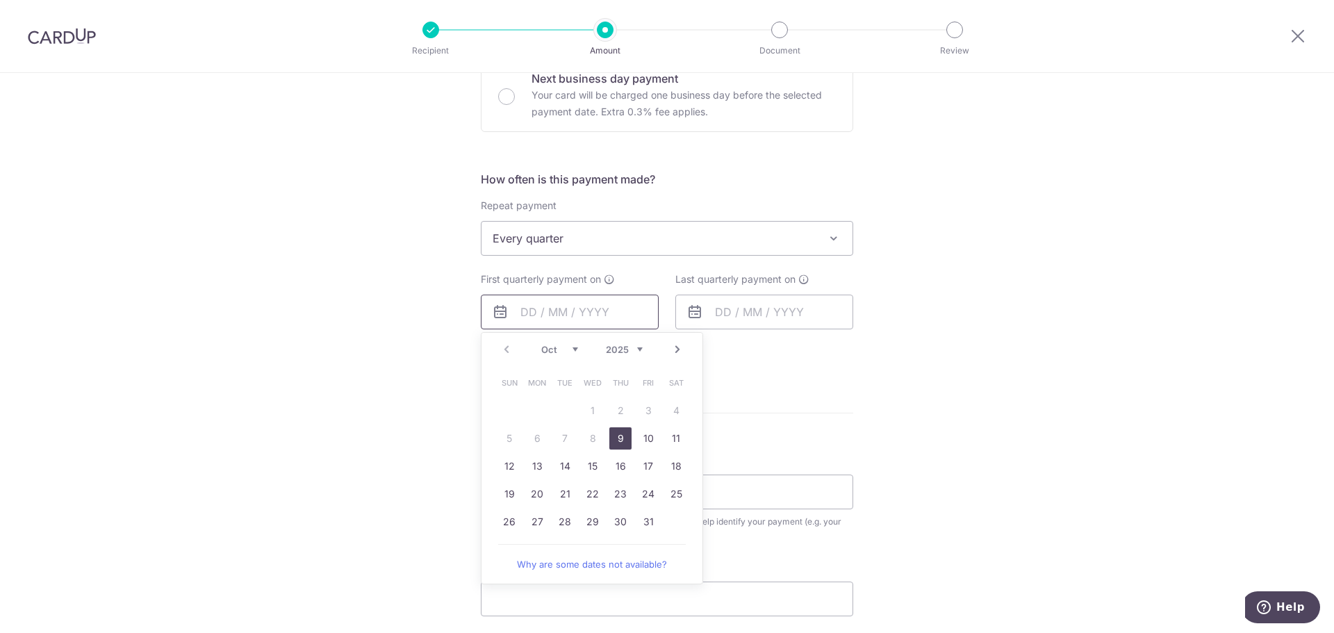
scroll to position [487, 0]
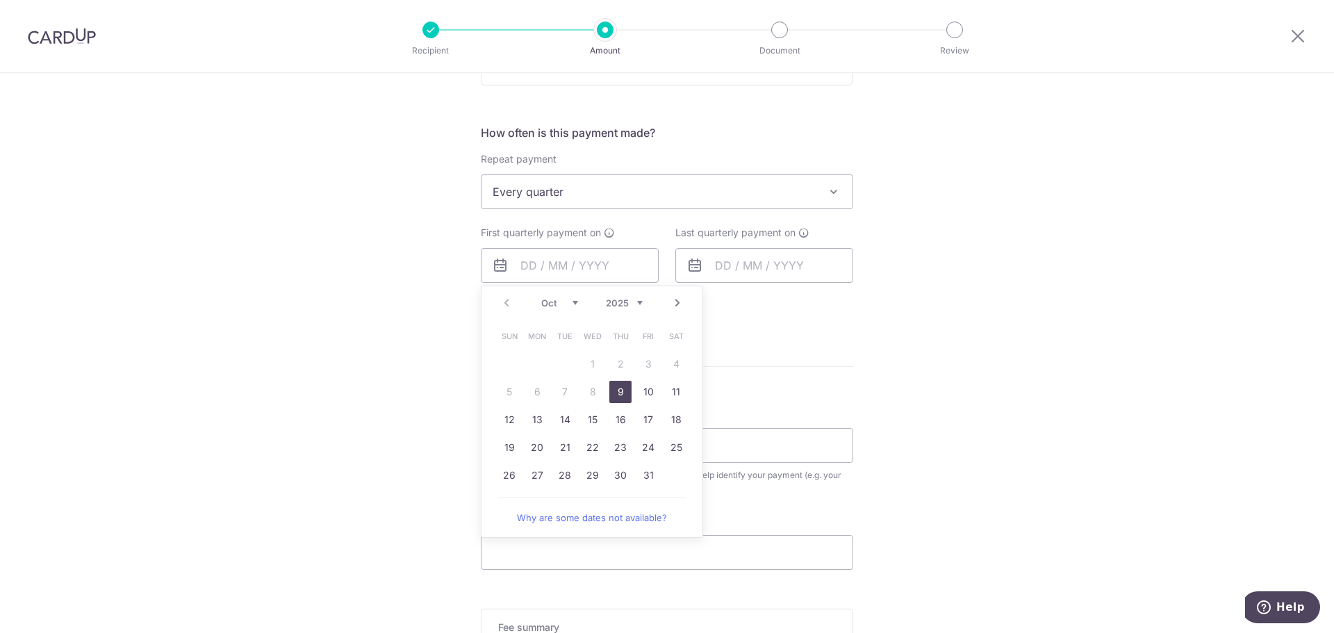
click at [618, 391] on link "9" at bounding box center [621, 392] width 22 height 22
type input "[DATE]"
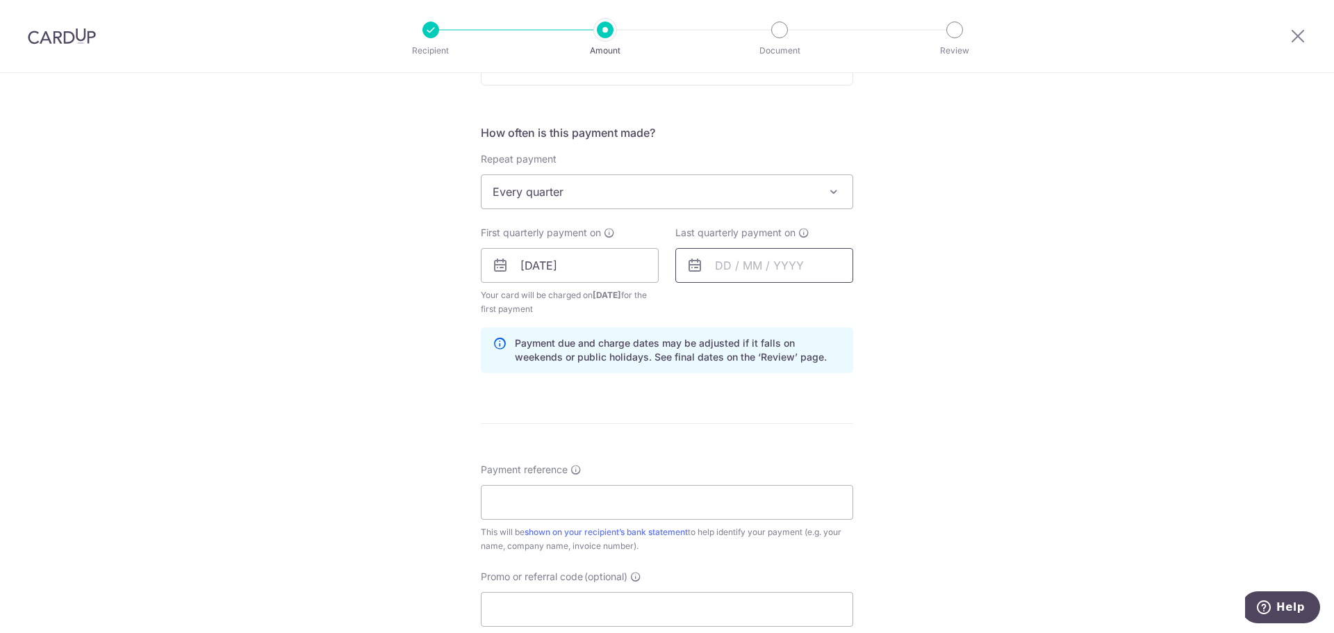
click at [706, 276] on input "text" at bounding box center [765, 265] width 178 height 35
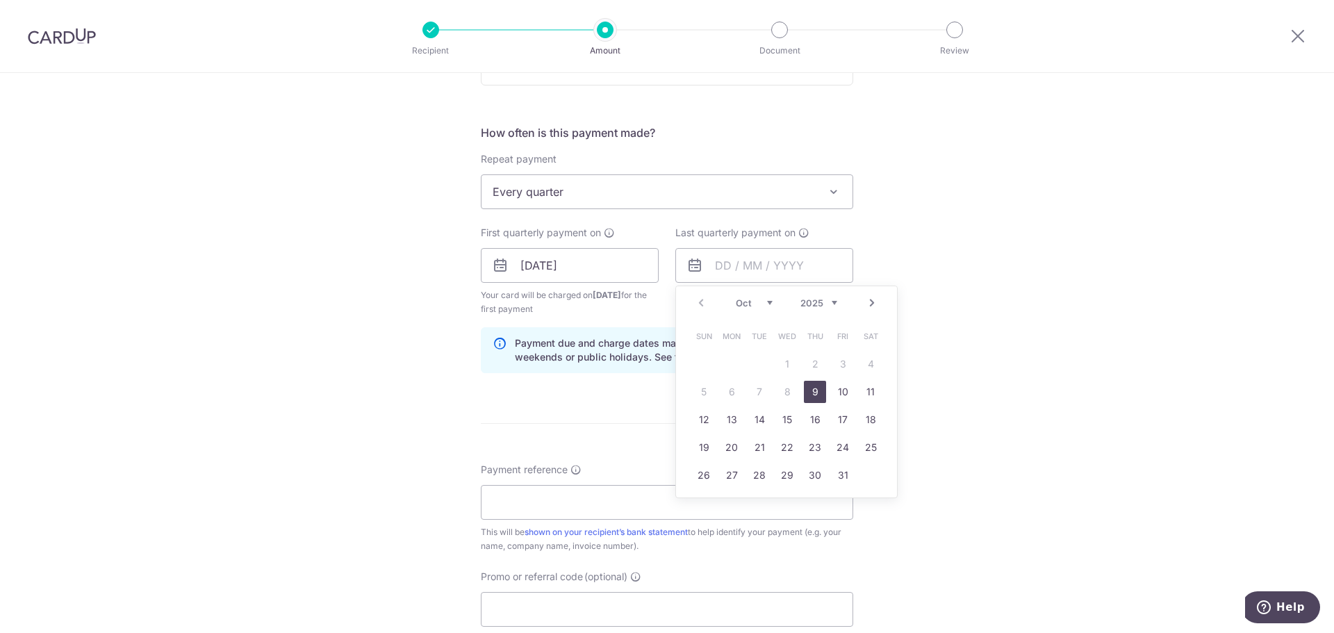
click at [869, 303] on link "Next" at bounding box center [872, 303] width 17 height 17
click at [696, 298] on link "Prev" at bounding box center [701, 303] width 17 height 17
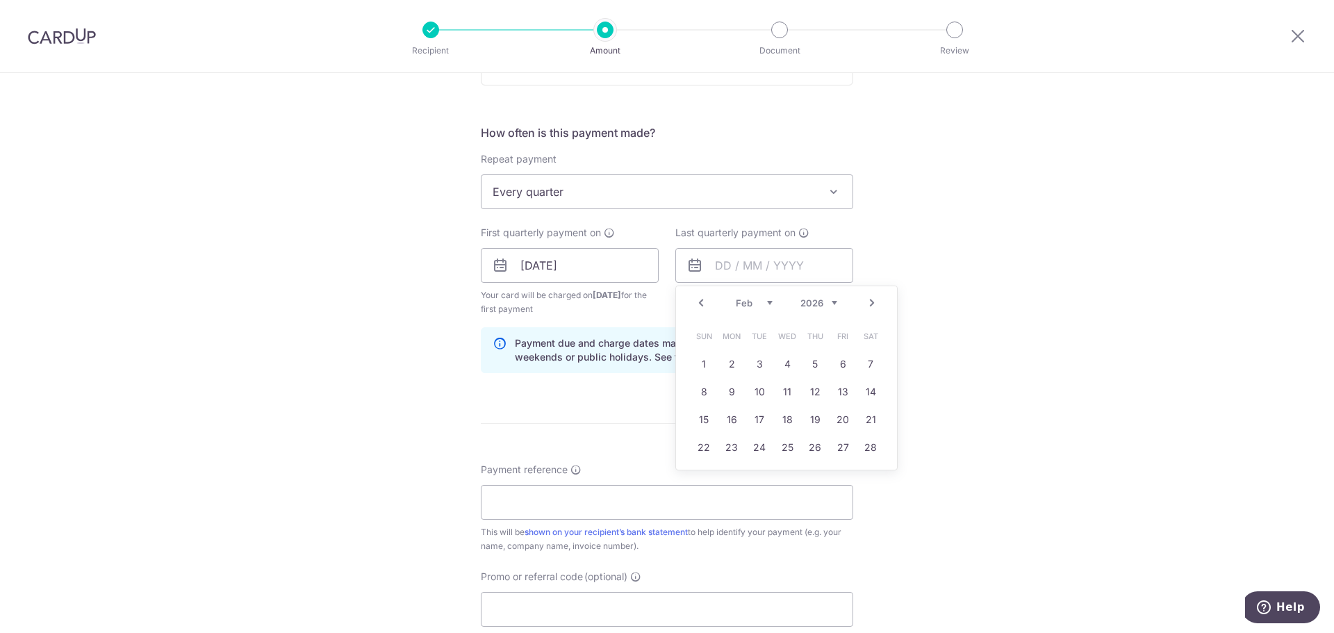
click at [696, 298] on link "Prev" at bounding box center [701, 303] width 17 height 17
click at [812, 368] on link "1" at bounding box center [815, 364] width 22 height 22
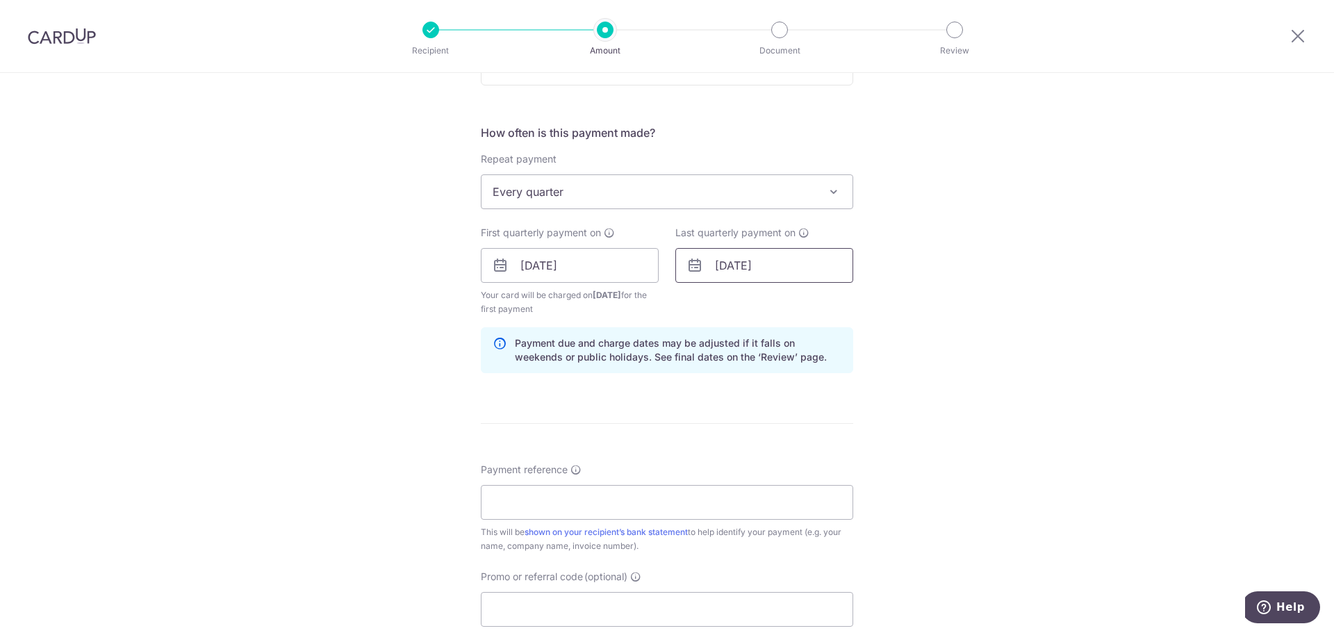
click at [744, 280] on input "01/01/2026" at bounding box center [765, 265] width 178 height 35
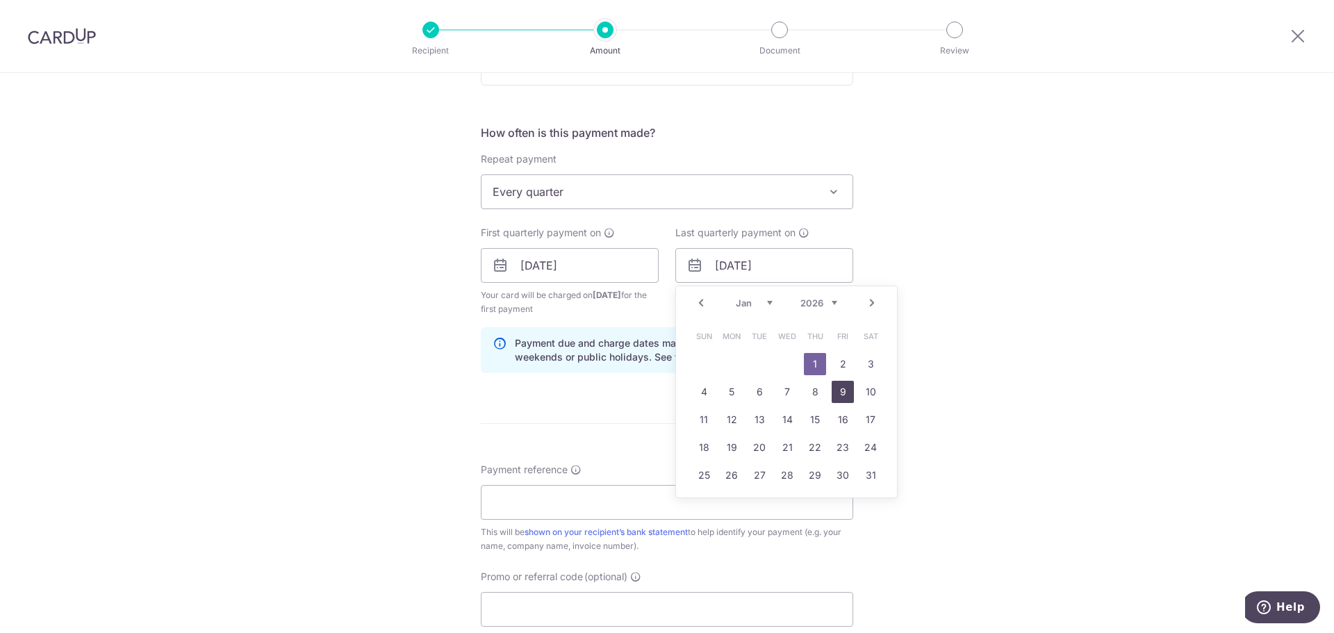
click at [832, 394] on link "9" at bounding box center [843, 392] width 22 height 22
type input "09/01/2026"
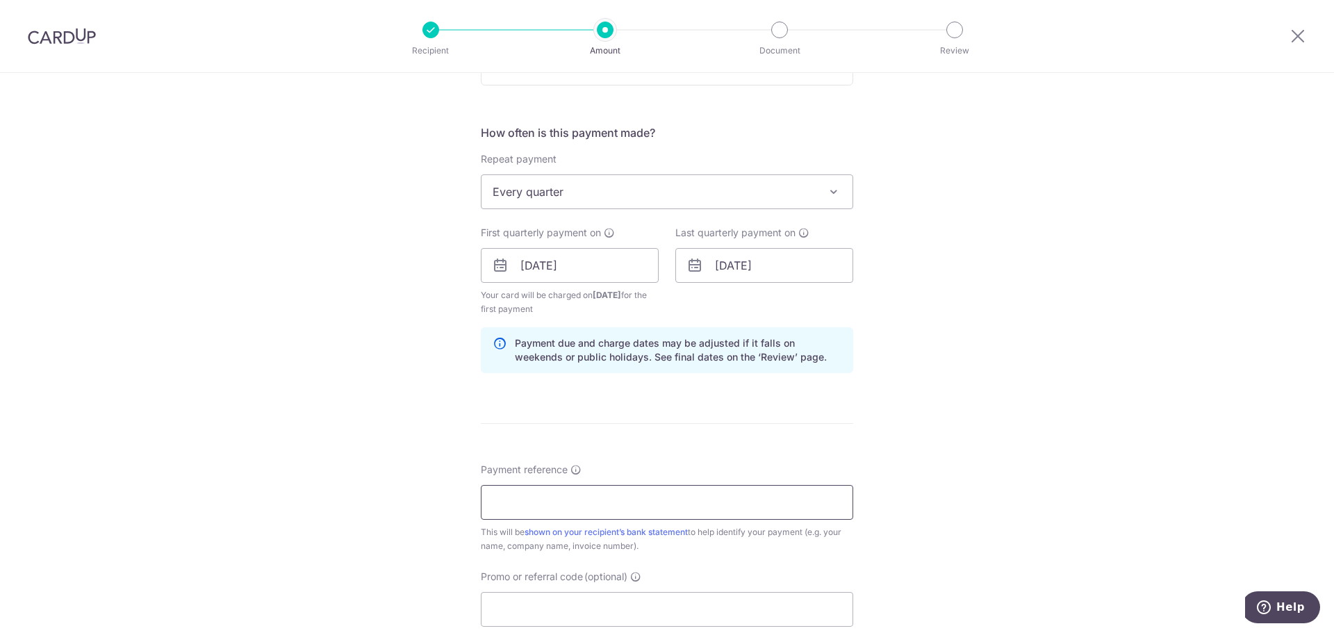
click at [615, 498] on input "Payment reference" at bounding box center [667, 502] width 373 height 35
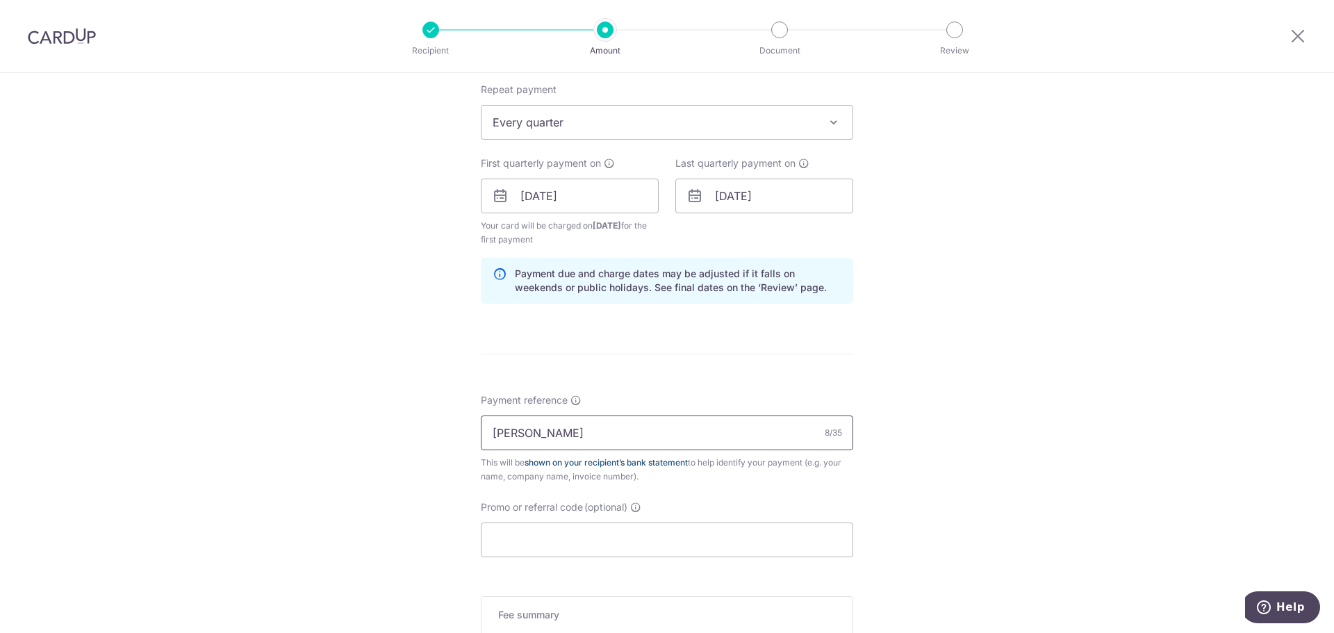
type input "Joanne Leung"
click at [654, 434] on input "WG-I25002762 (Joanne Leung)" at bounding box center [667, 433] width 373 height 35
click at [578, 434] on input "WG-I25002762 (Joanne Leung)" at bounding box center [667, 433] width 373 height 35
click at [695, 437] on input "WG-I25002762 Joanne Leung)" at bounding box center [667, 433] width 373 height 35
type input "WG-I25002762 [PERSON_NAME] [PERSON_NAME]"
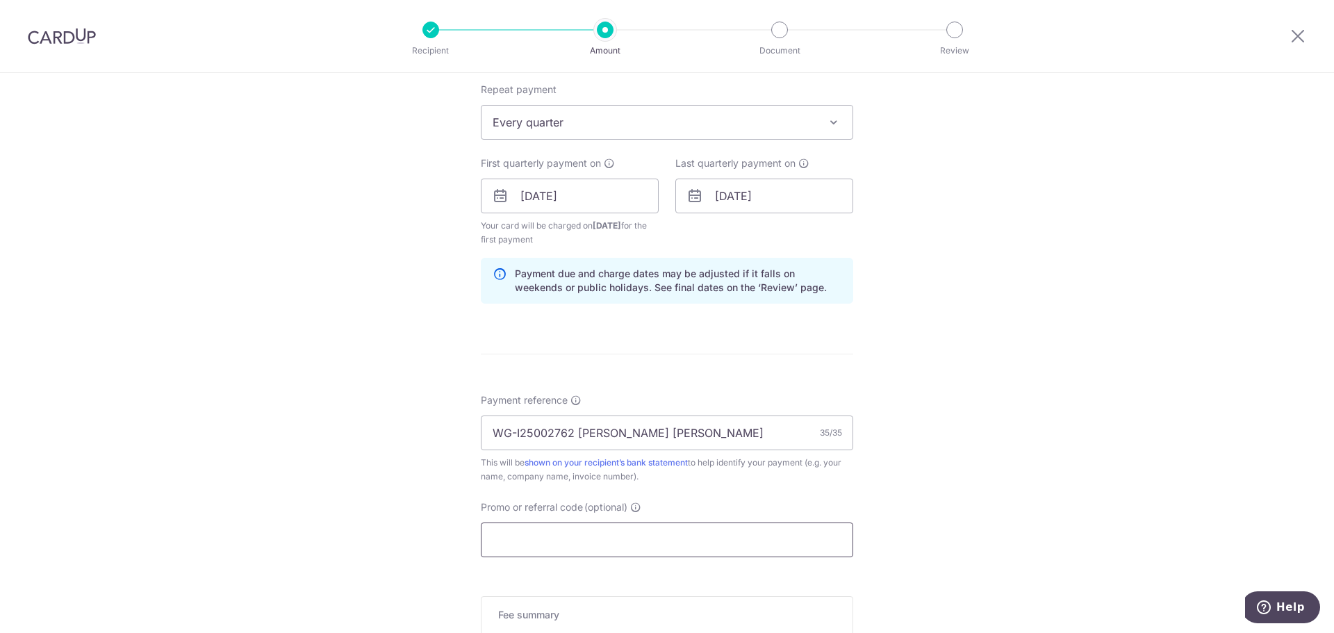
click at [600, 548] on input "Promo or referral code (optional)" at bounding box center [667, 540] width 373 height 35
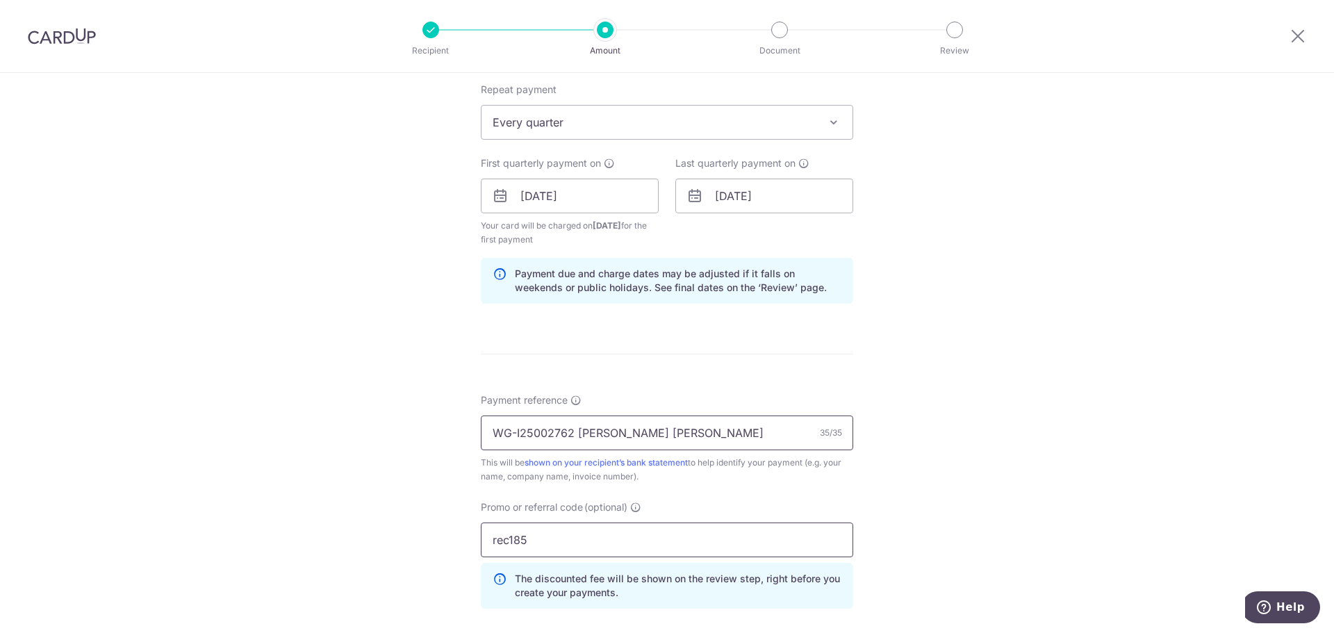
type input "rec185"
click at [714, 430] on input "WG-I25002762 [PERSON_NAME] [PERSON_NAME]" at bounding box center [667, 433] width 373 height 35
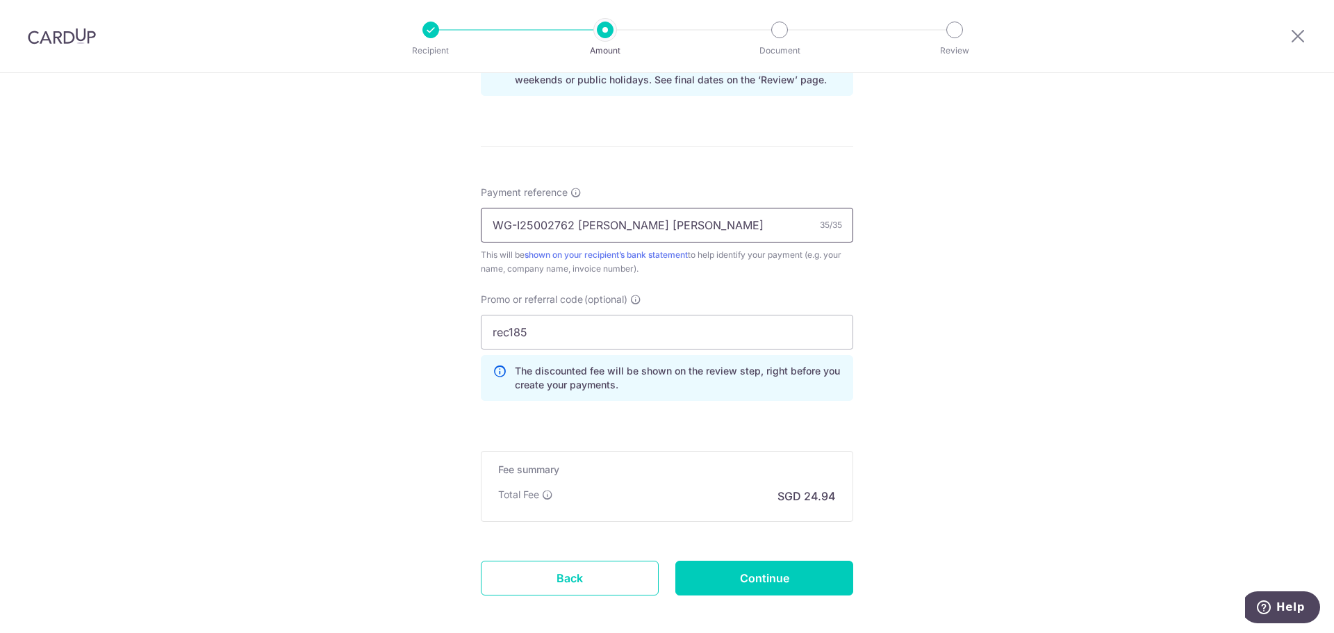
scroll to position [765, 0]
click at [785, 585] on input "Continue" at bounding box center [765, 577] width 178 height 35
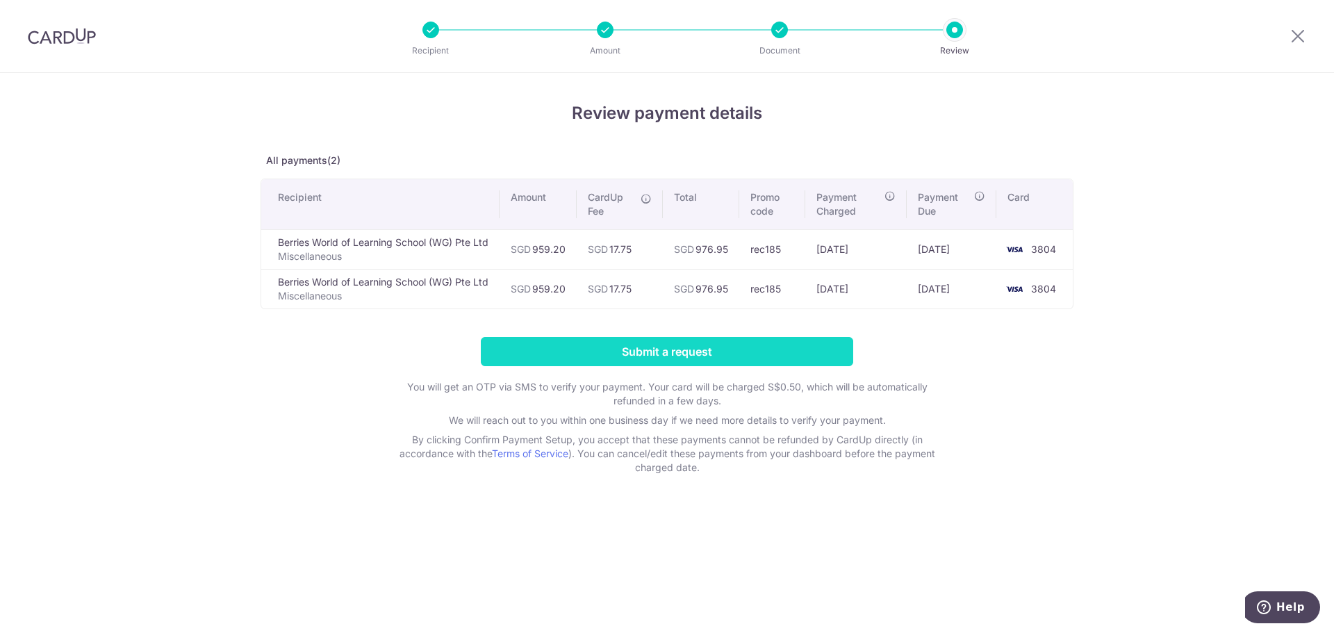
click at [779, 354] on input "Submit a request" at bounding box center [667, 351] width 373 height 29
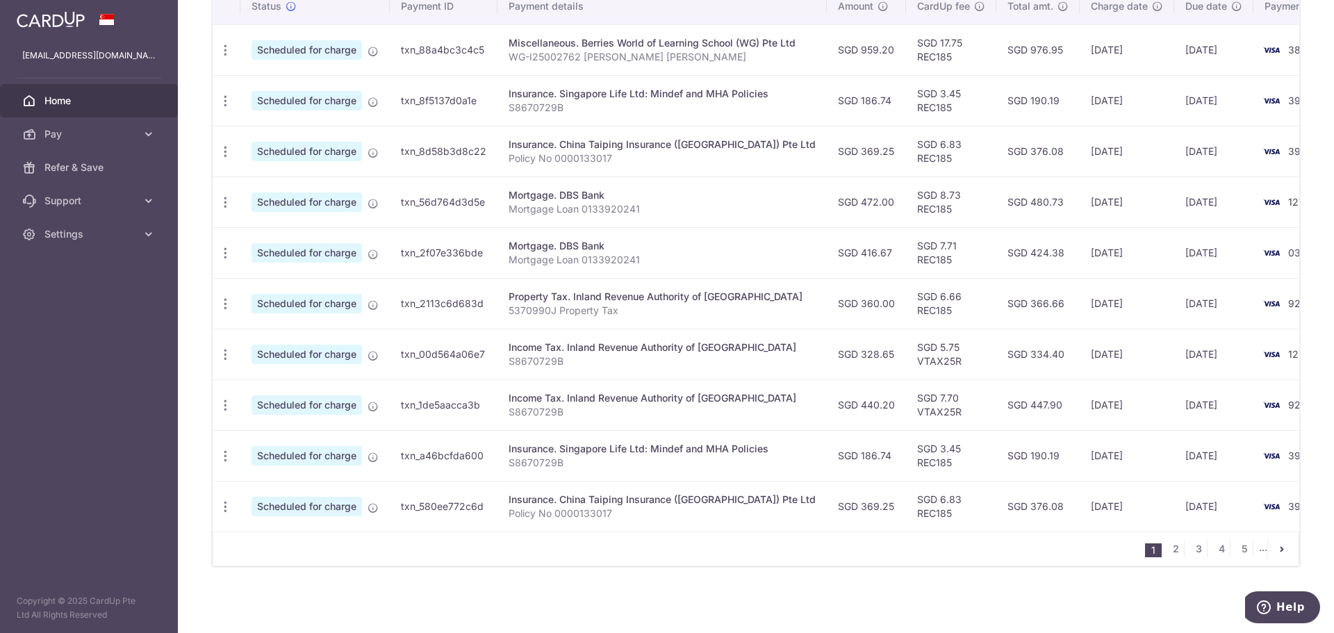
scroll to position [448, 0]
click at [1170, 550] on link "2" at bounding box center [1176, 549] width 17 height 17
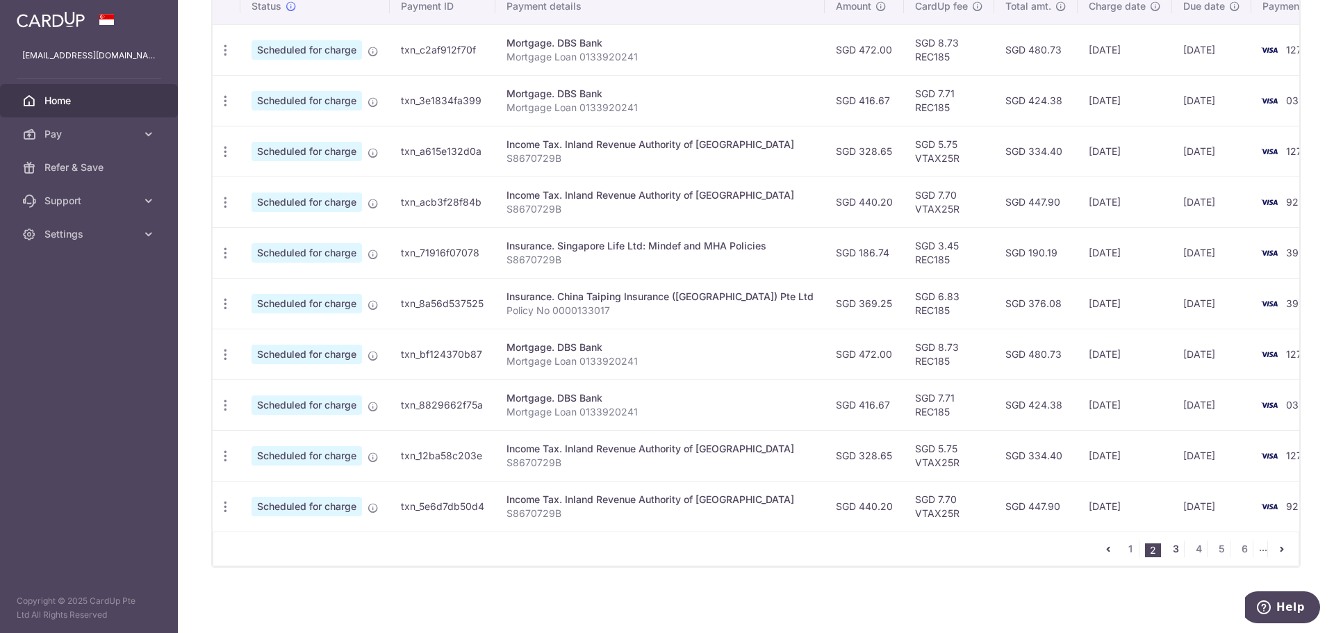
click at [1168, 554] on link "3" at bounding box center [1176, 549] width 17 height 17
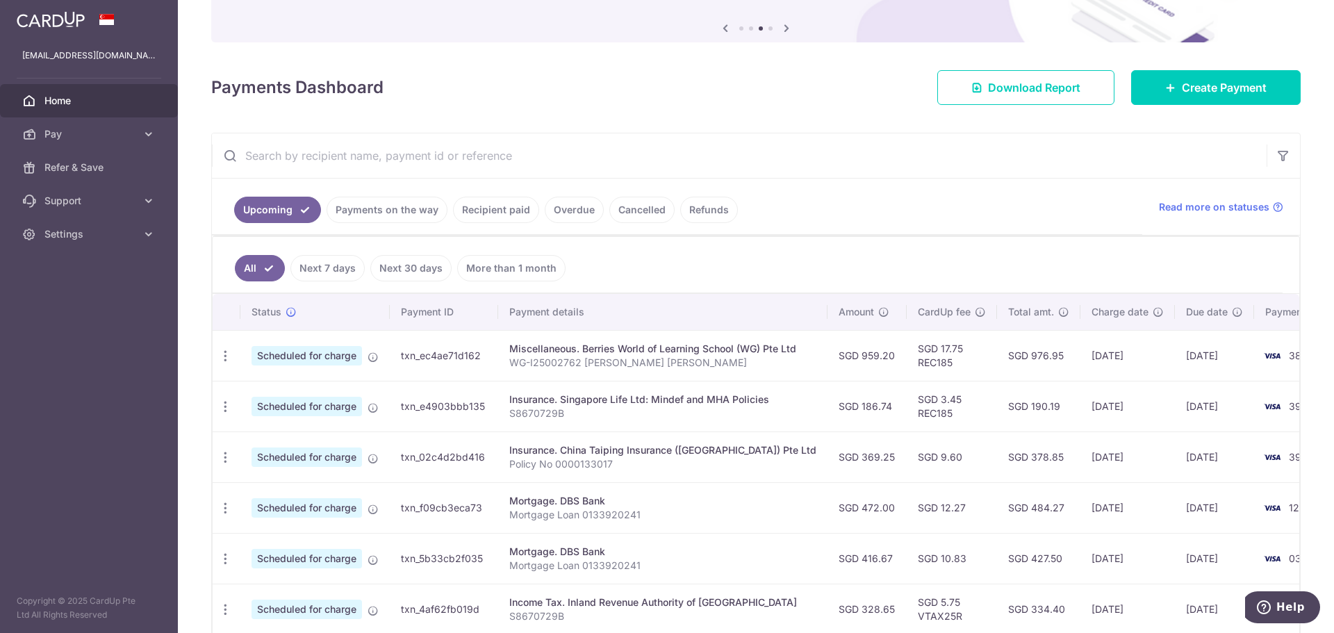
scroll to position [139, 0]
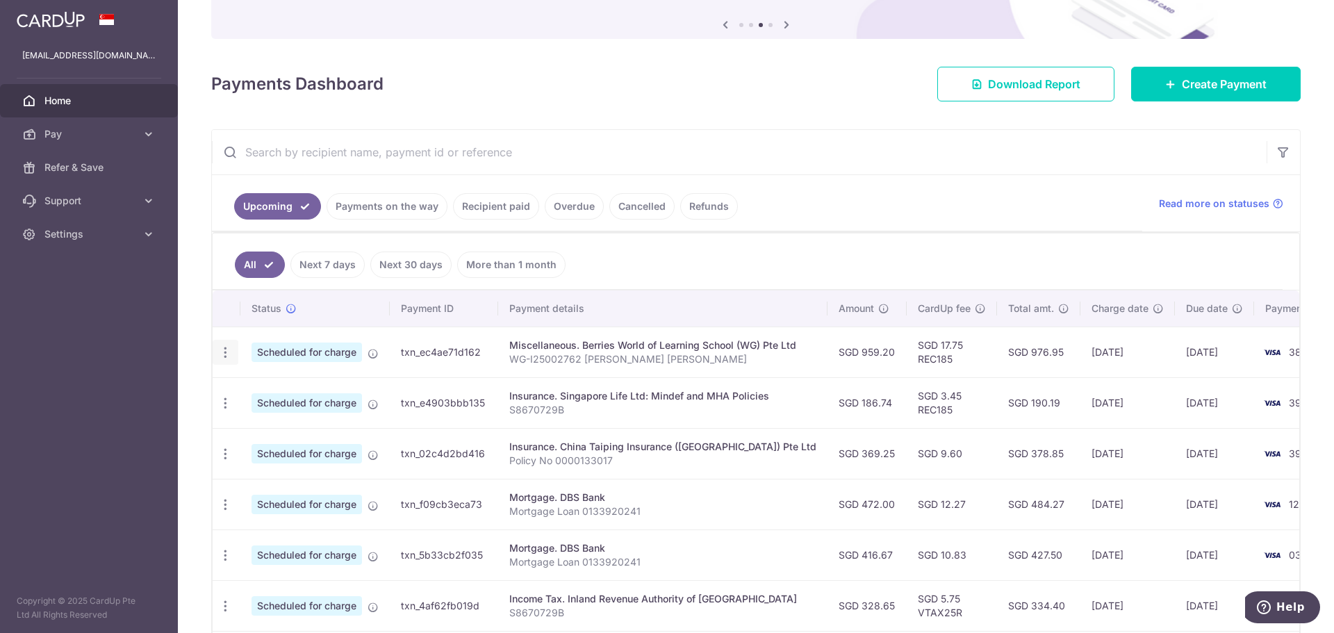
click at [220, 351] on icon "button" at bounding box center [225, 352] width 15 height 15
click at [275, 430] on span "Cancel payment" at bounding box center [299, 424] width 93 height 17
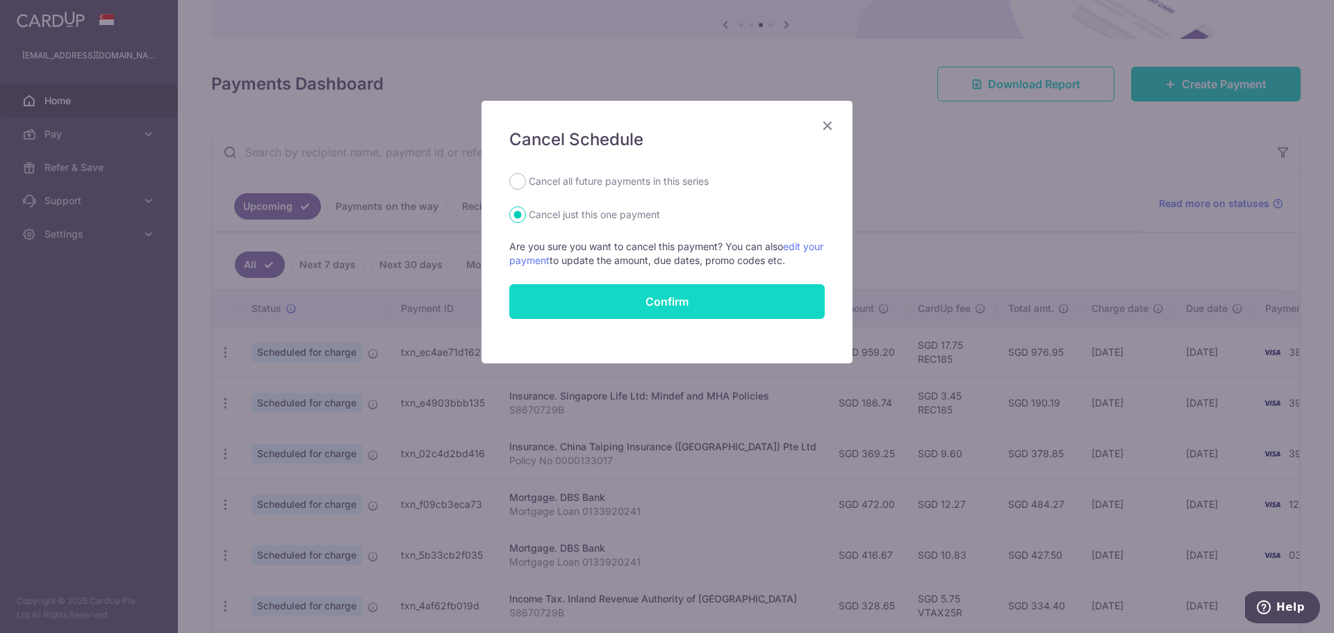
click at [635, 302] on button "Confirm" at bounding box center [667, 301] width 316 height 35
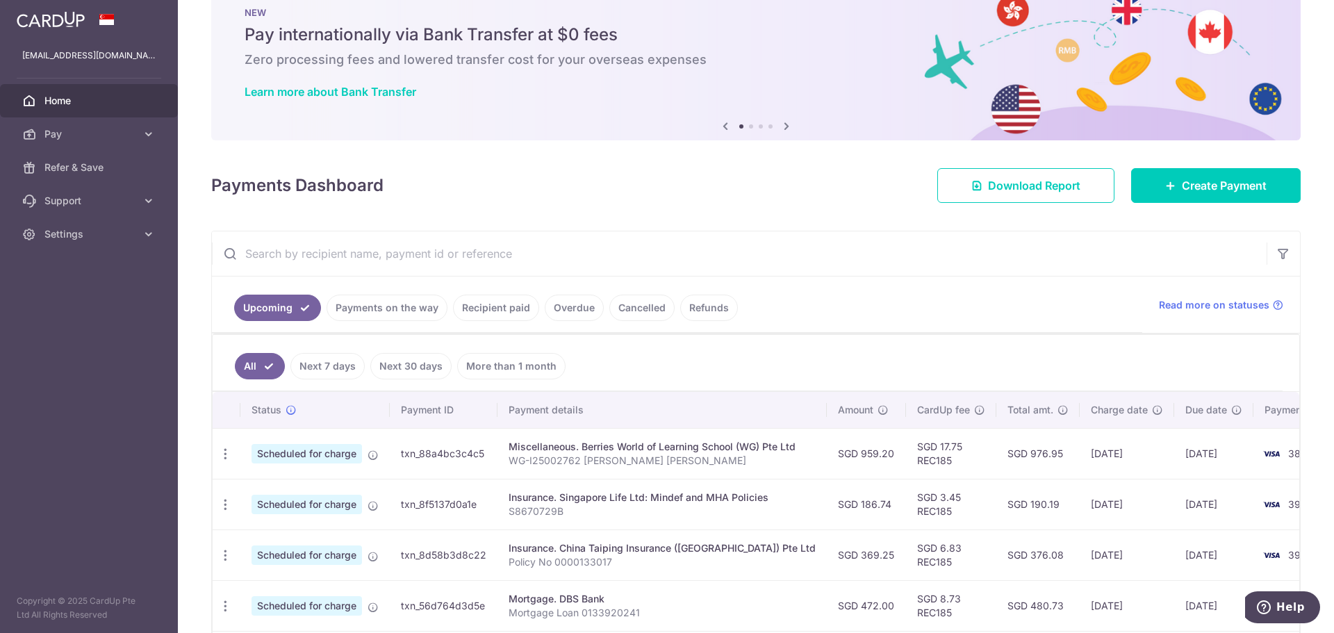
scroll to position [139, 0]
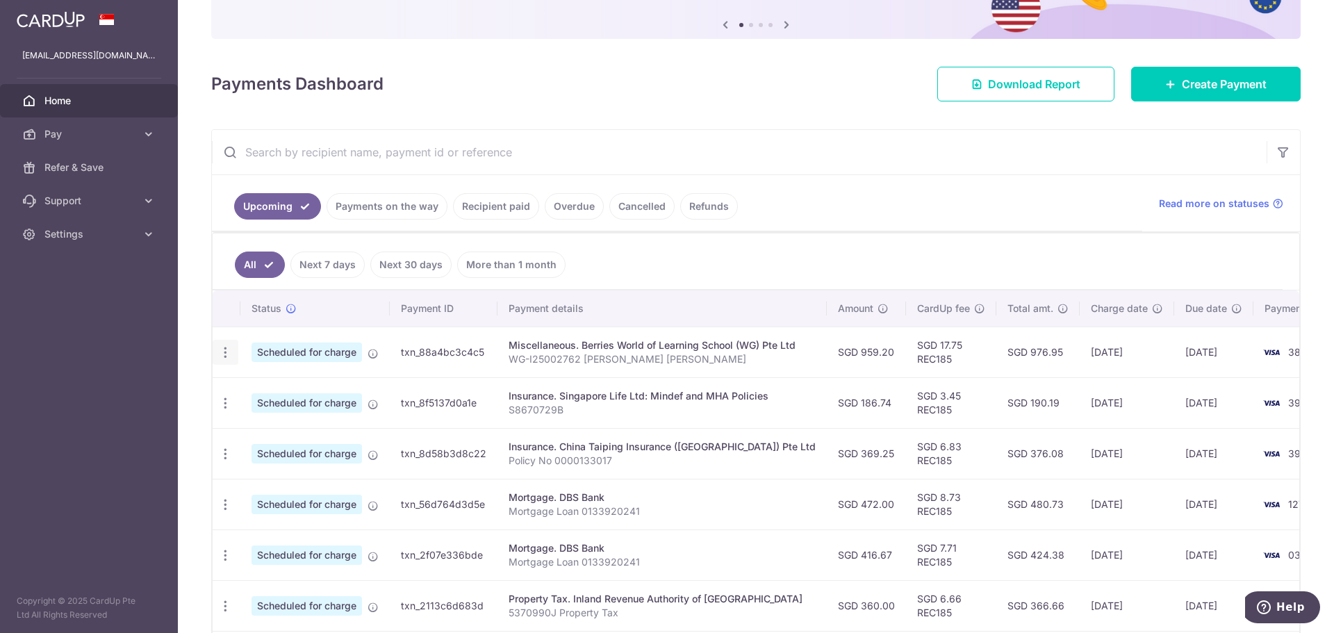
click at [224, 349] on icon "button" at bounding box center [225, 352] width 15 height 15
click at [803, 145] on input "text" at bounding box center [739, 152] width 1055 height 44
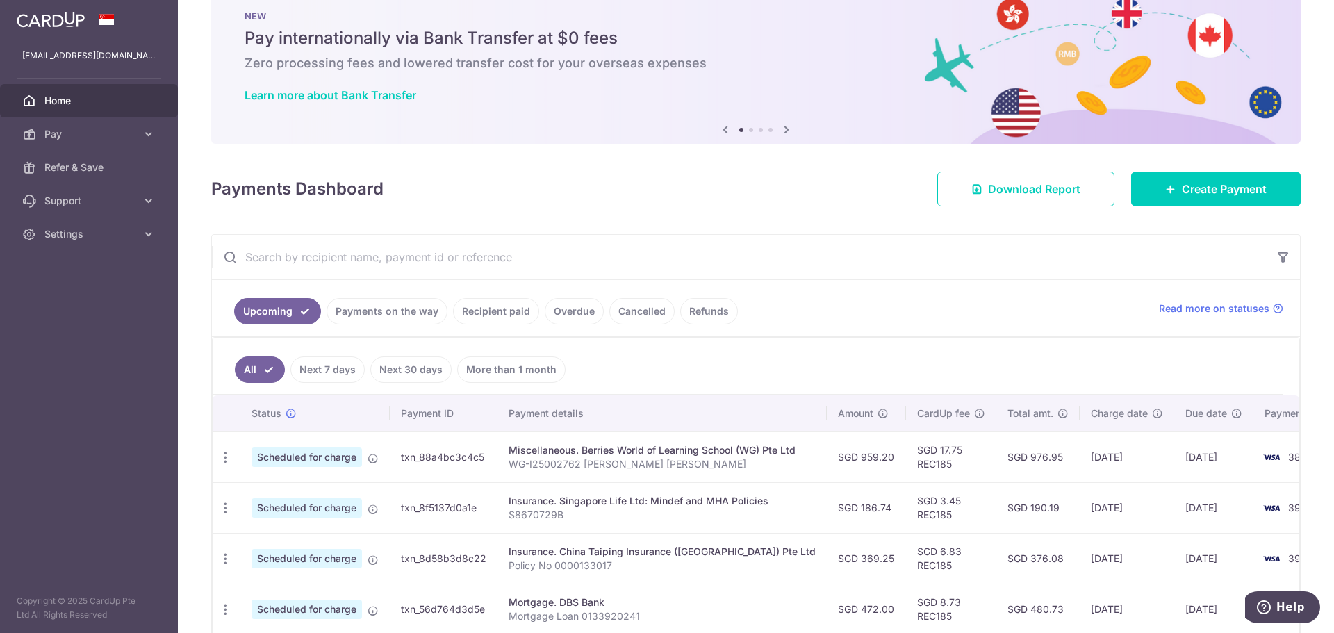
scroll to position [0, 0]
